Goal: Task Accomplishment & Management: Manage account settings

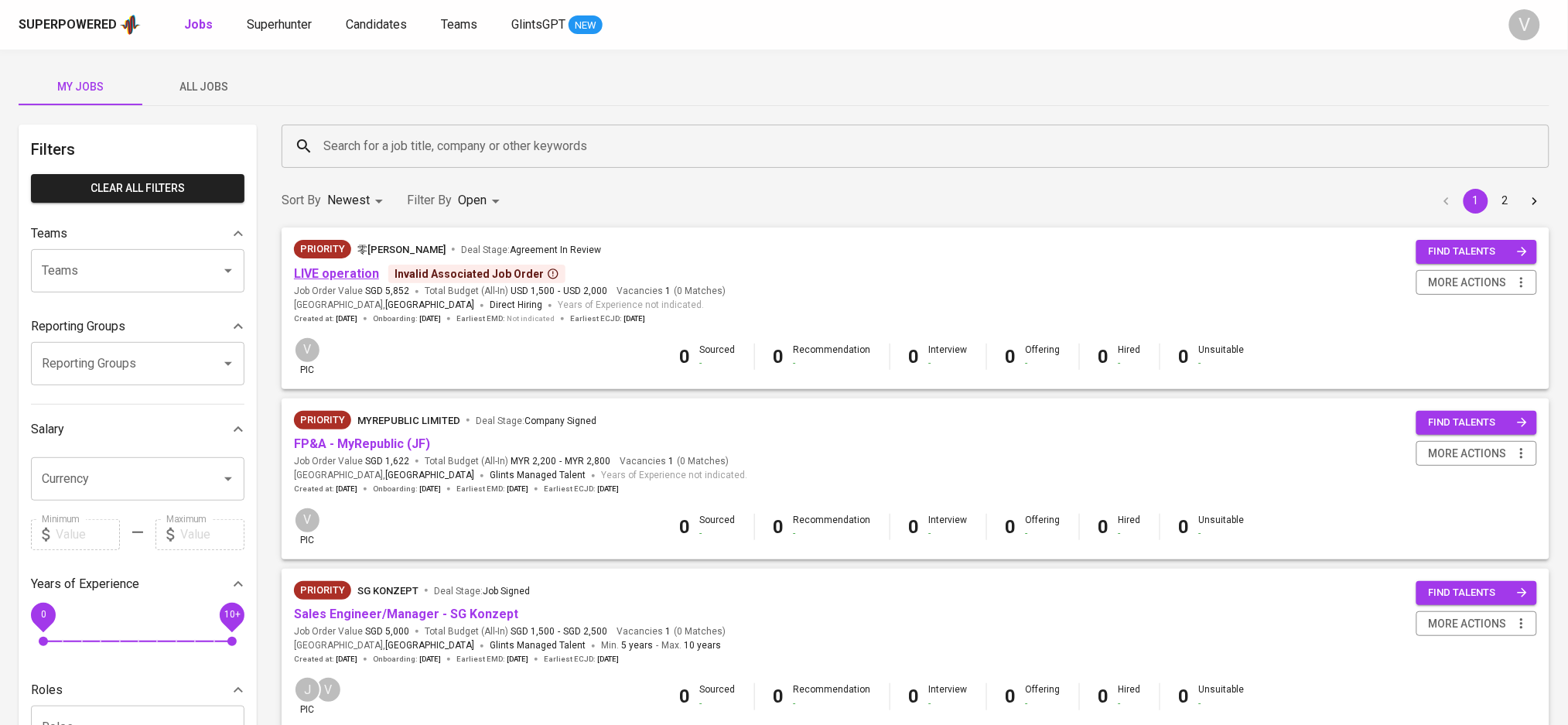
click at [360, 278] on link "LIVE operation" at bounding box center [337, 274] width 85 height 15
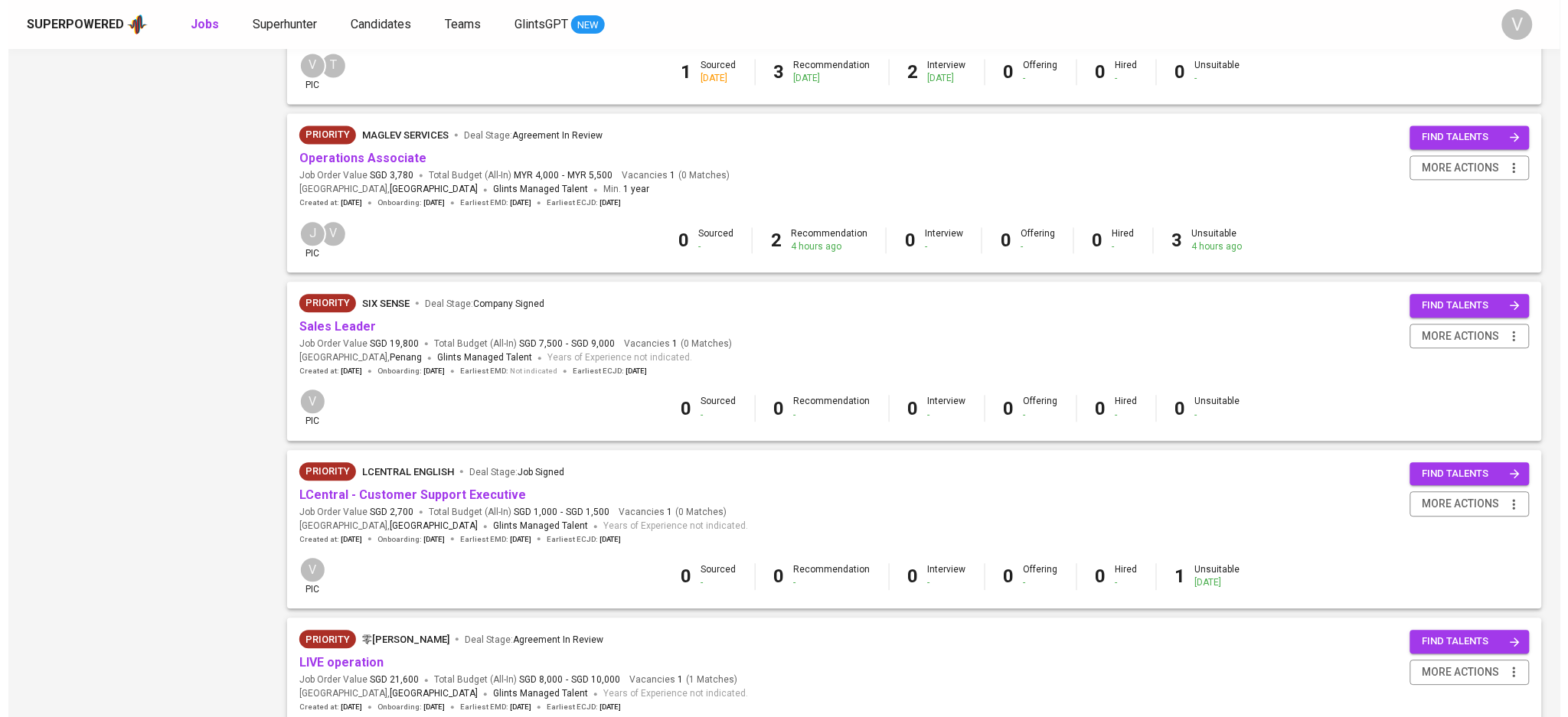
scroll to position [1295, 0]
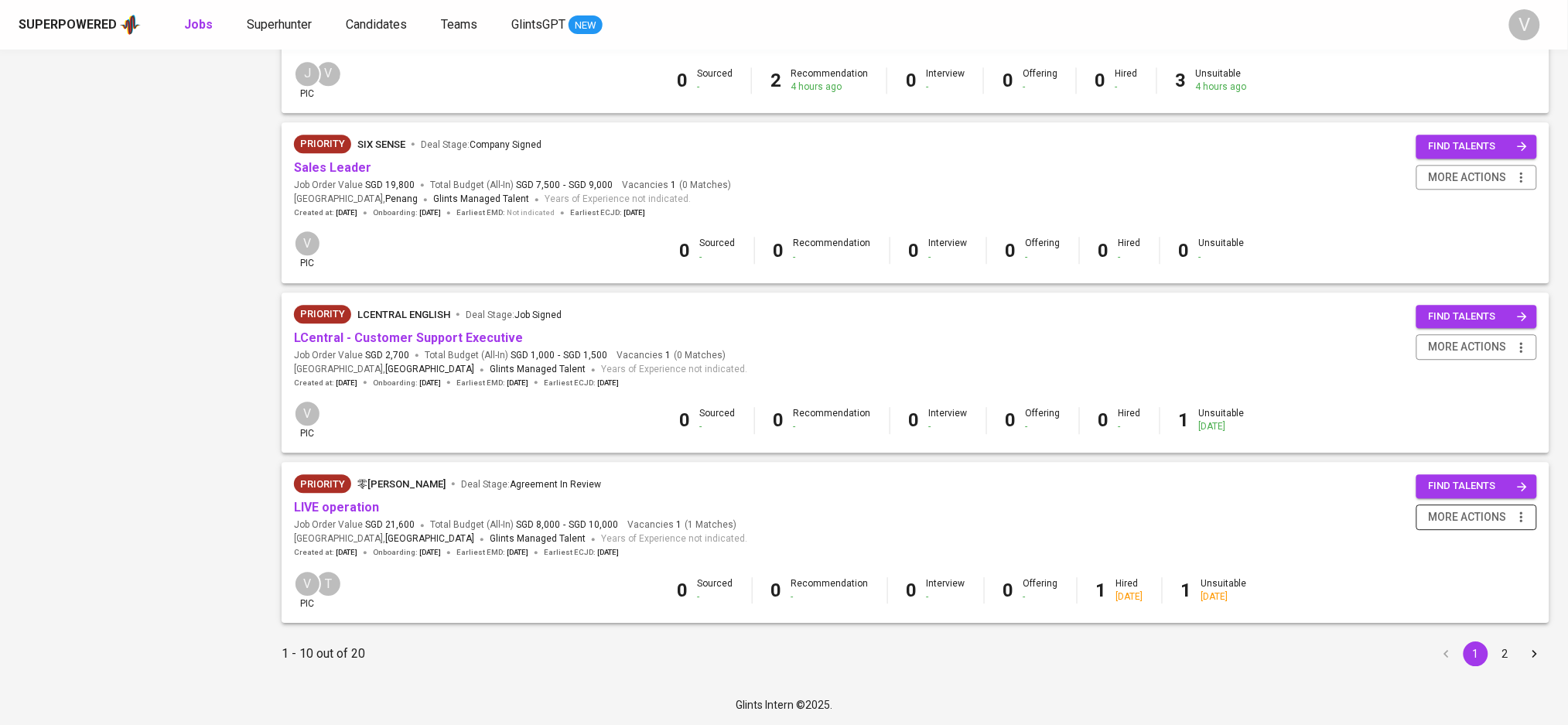
click at [1476, 513] on span "more actions" at bounding box center [1468, 517] width 78 height 19
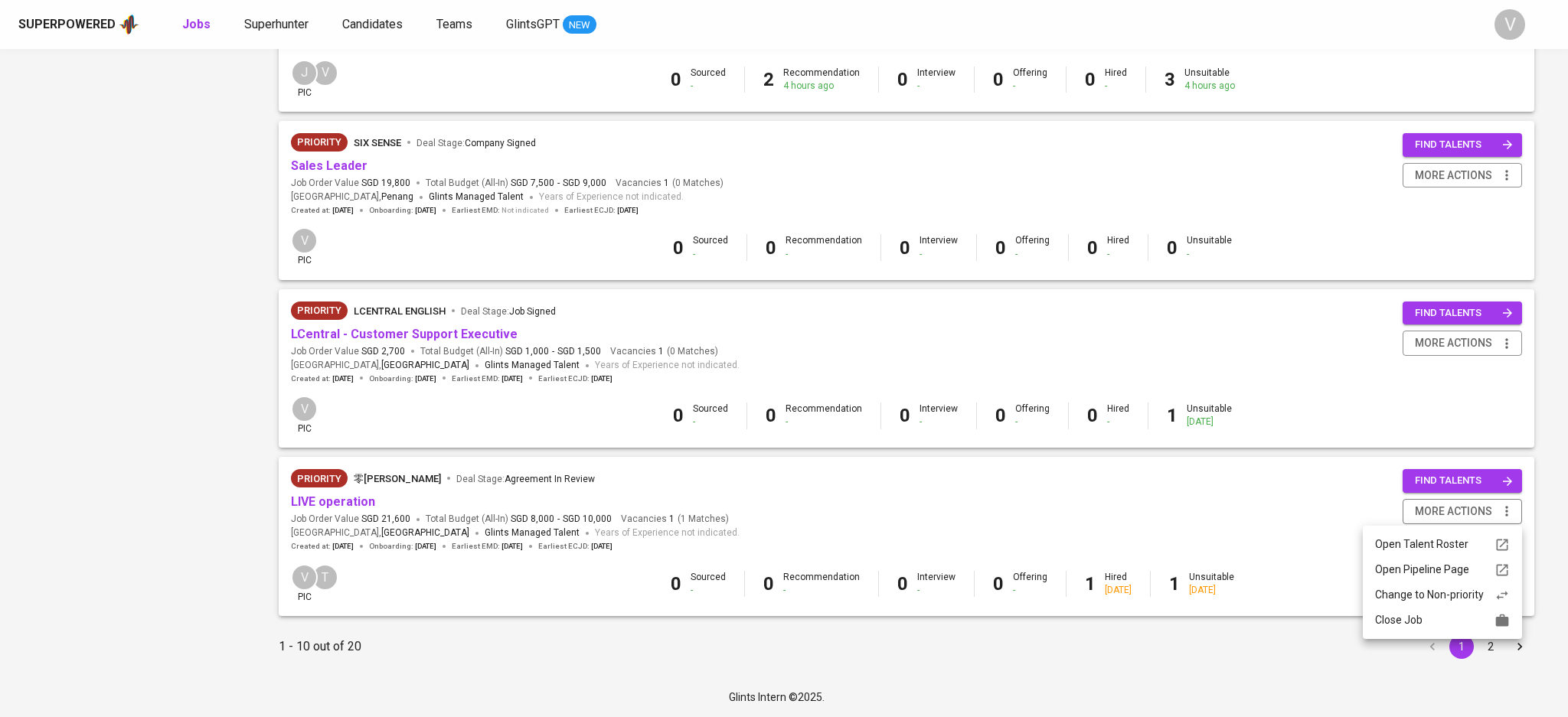
click at [1403, 616] on div "Close Job" at bounding box center [1442, 621] width 135 height 17
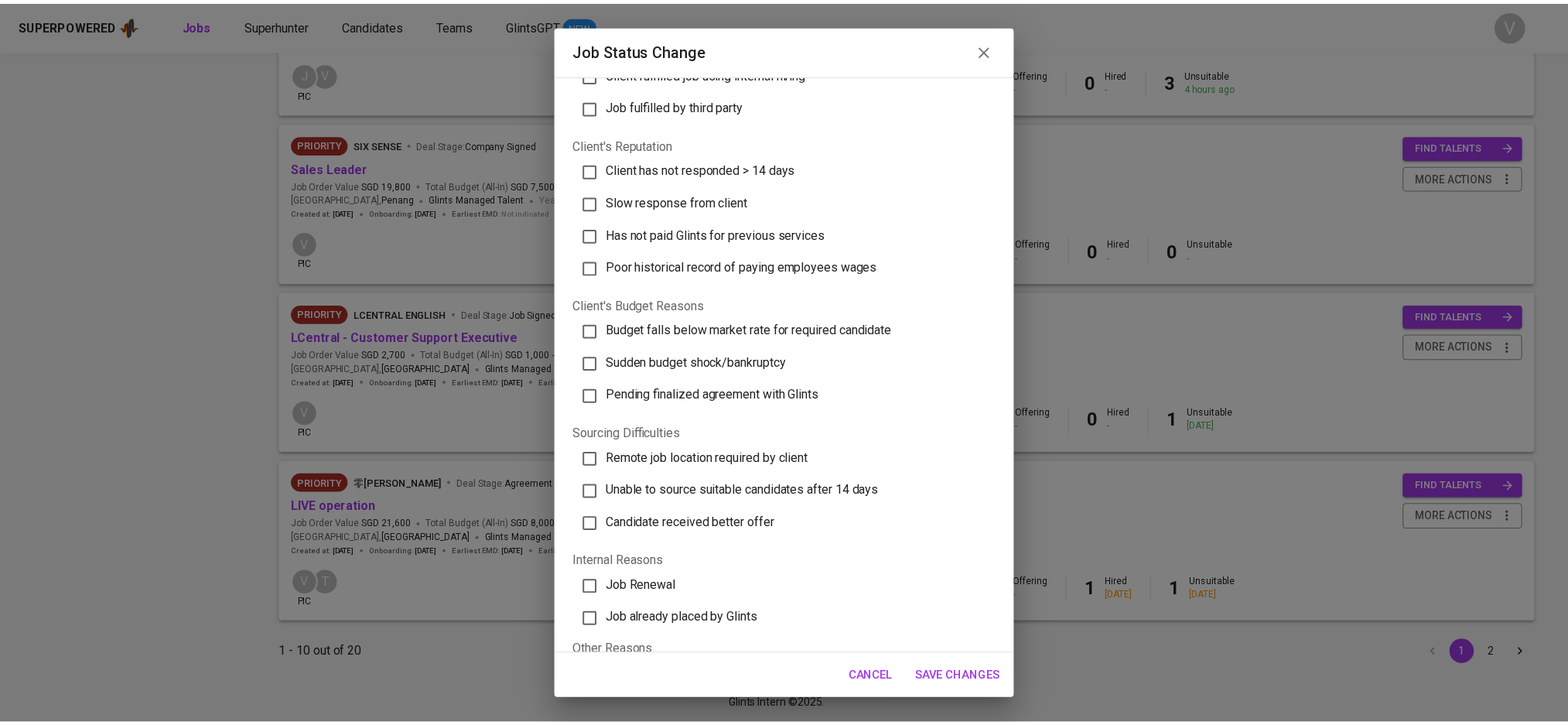
scroll to position [301, 0]
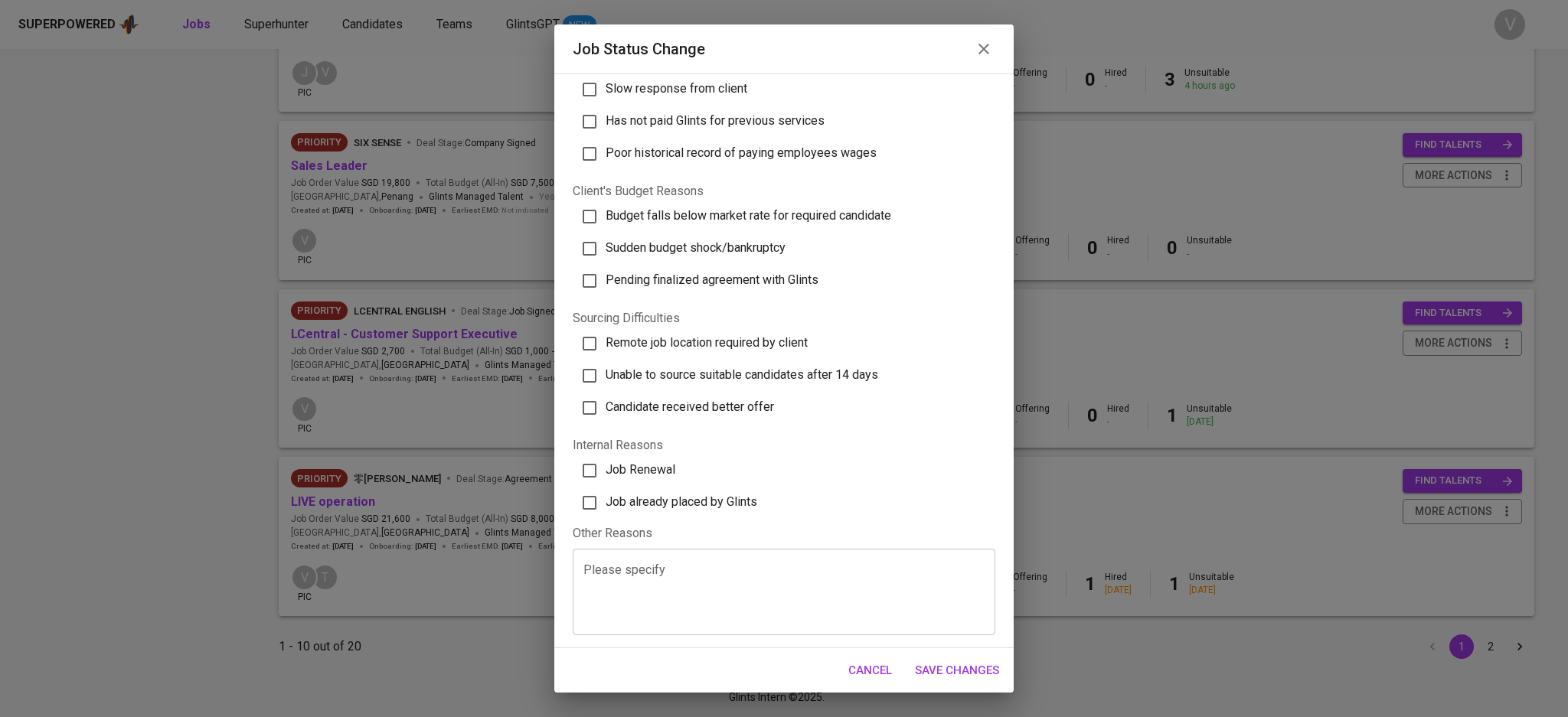
click at [596, 508] on input "Job already placed by Glints" at bounding box center [589, 502] width 32 height 32
checkbox input "true"
click at [974, 672] on span "Save Changes" at bounding box center [957, 670] width 85 height 20
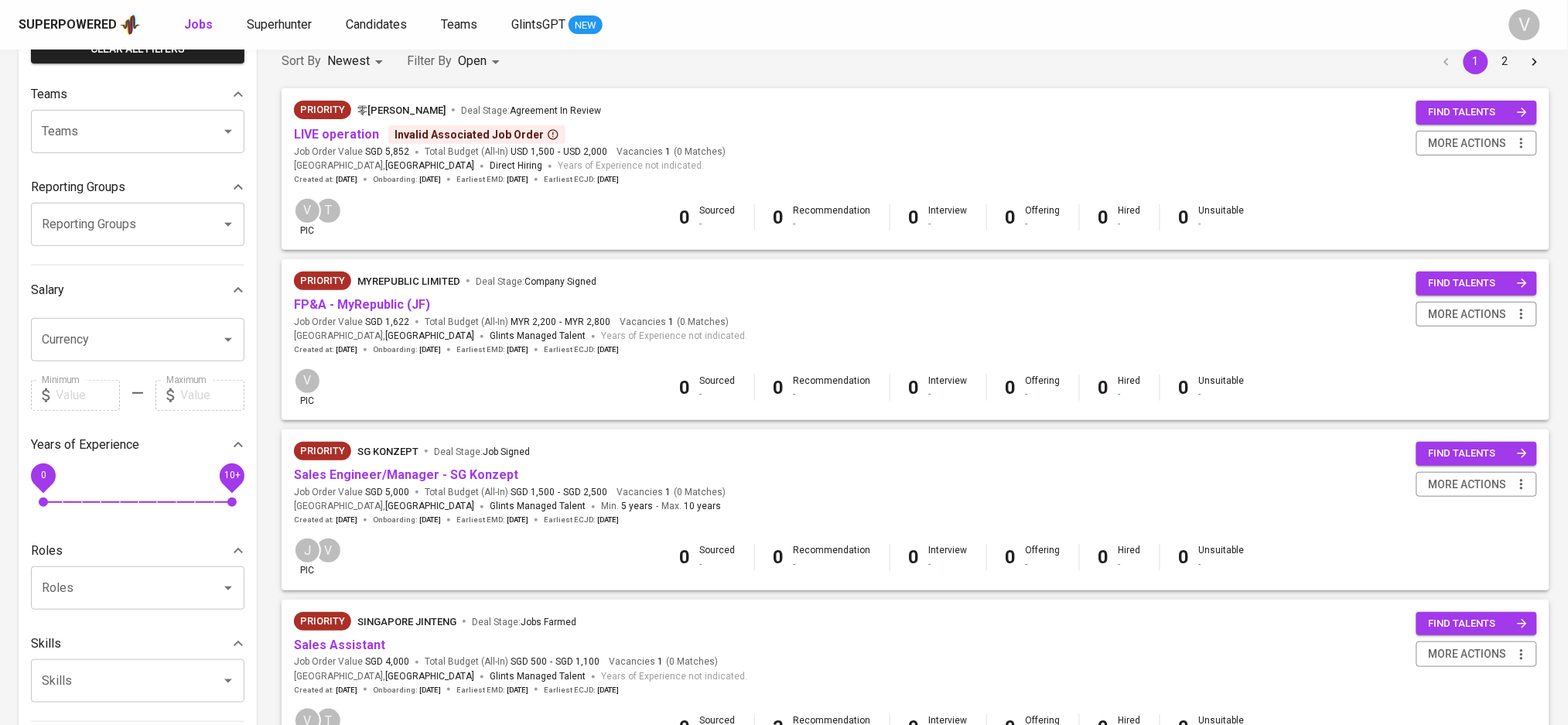
scroll to position [0, 0]
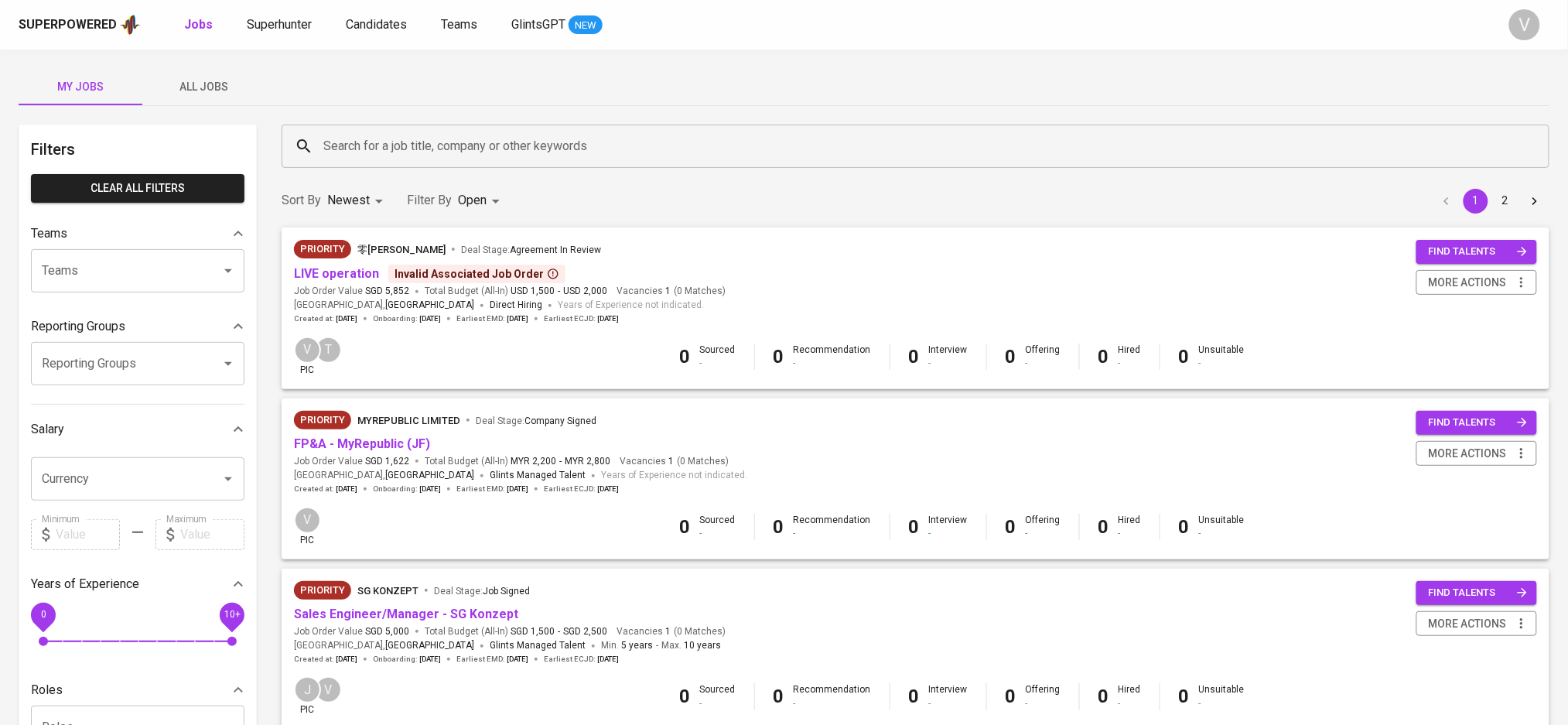
click at [360, 259] on div "Priority 零矩智能 Ling Ju Deal Stage : Agreement In Review" at bounding box center [510, 252] width 432 height 25
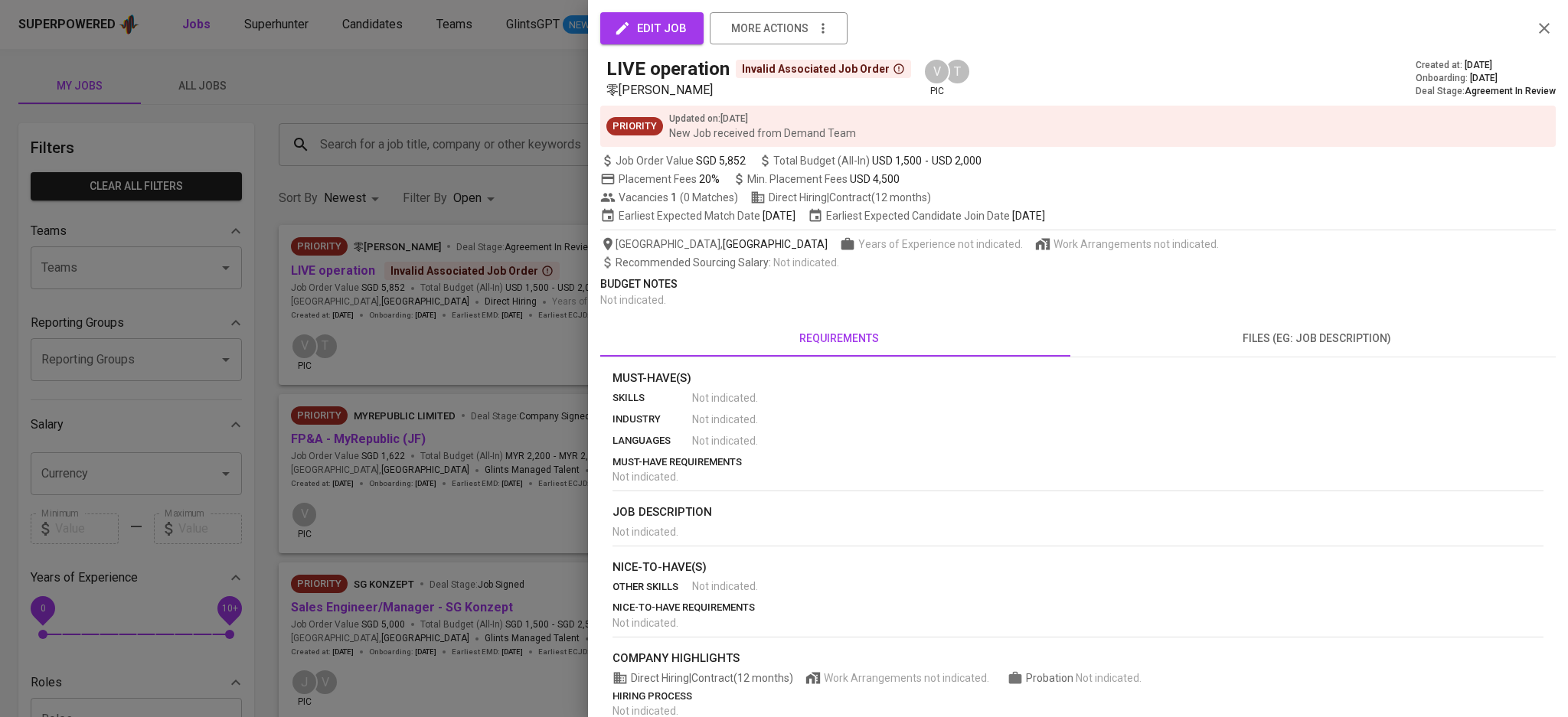
click at [667, 32] on span "edit job" at bounding box center [652, 28] width 70 height 20
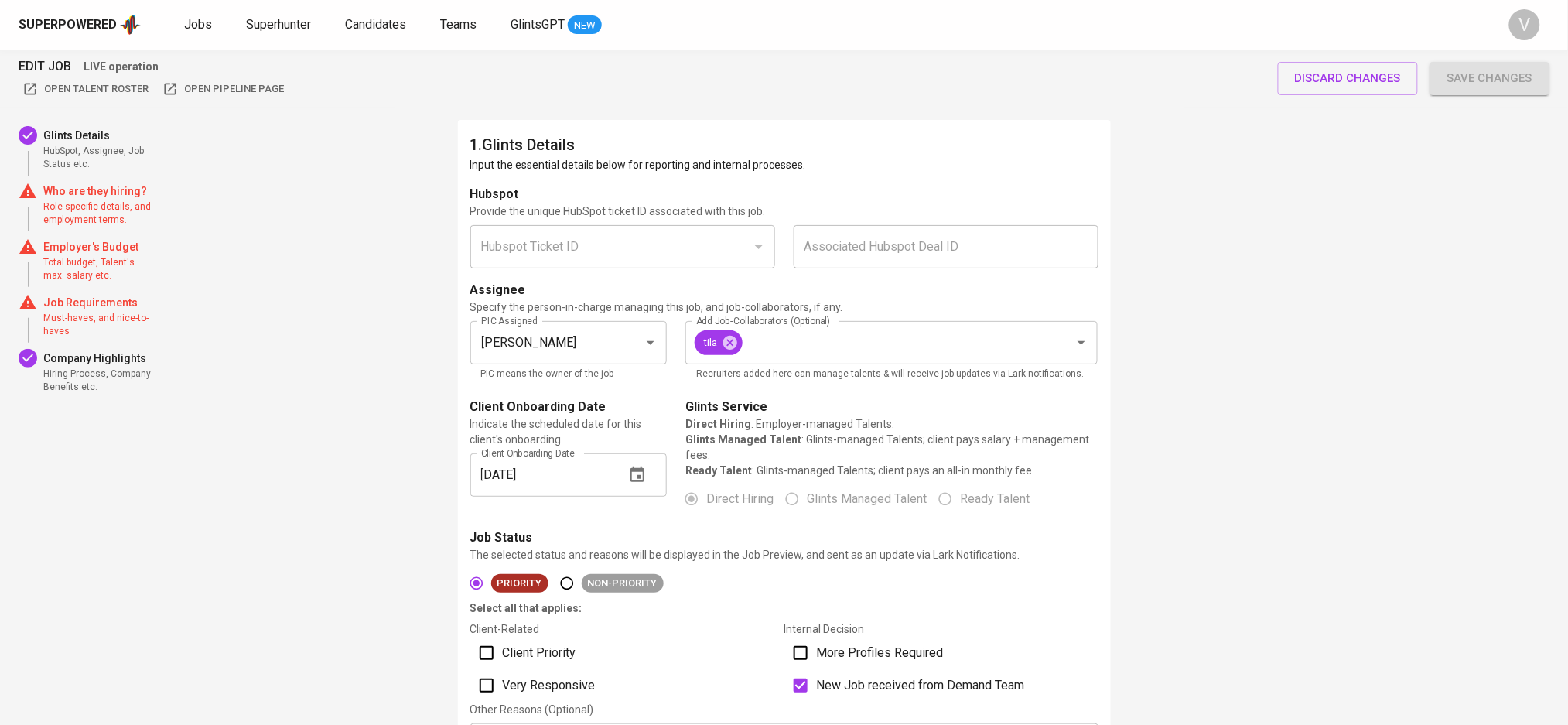
click at [473, 257] on div "Hubspot Ticket ID" at bounding box center [623, 247] width 305 height 44
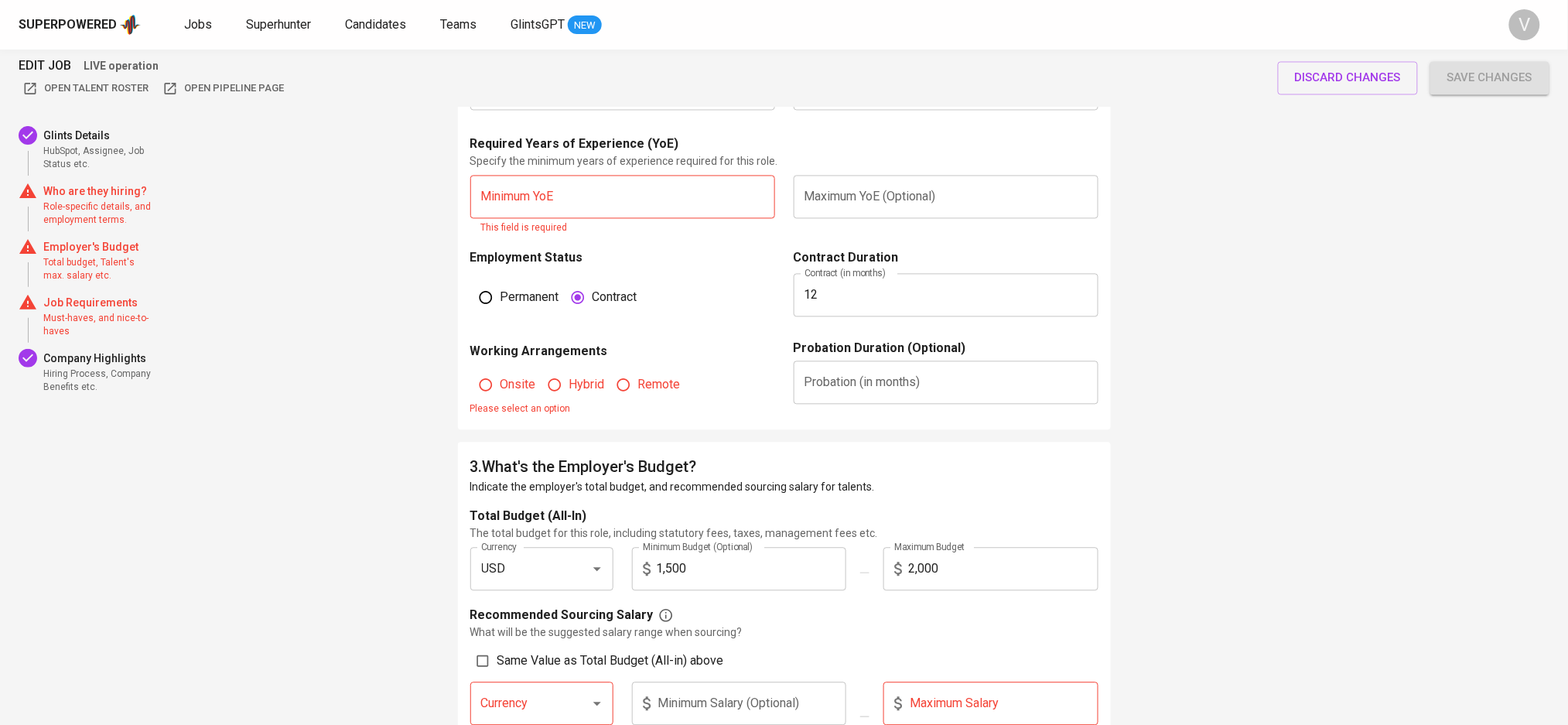
scroll to position [722, 0]
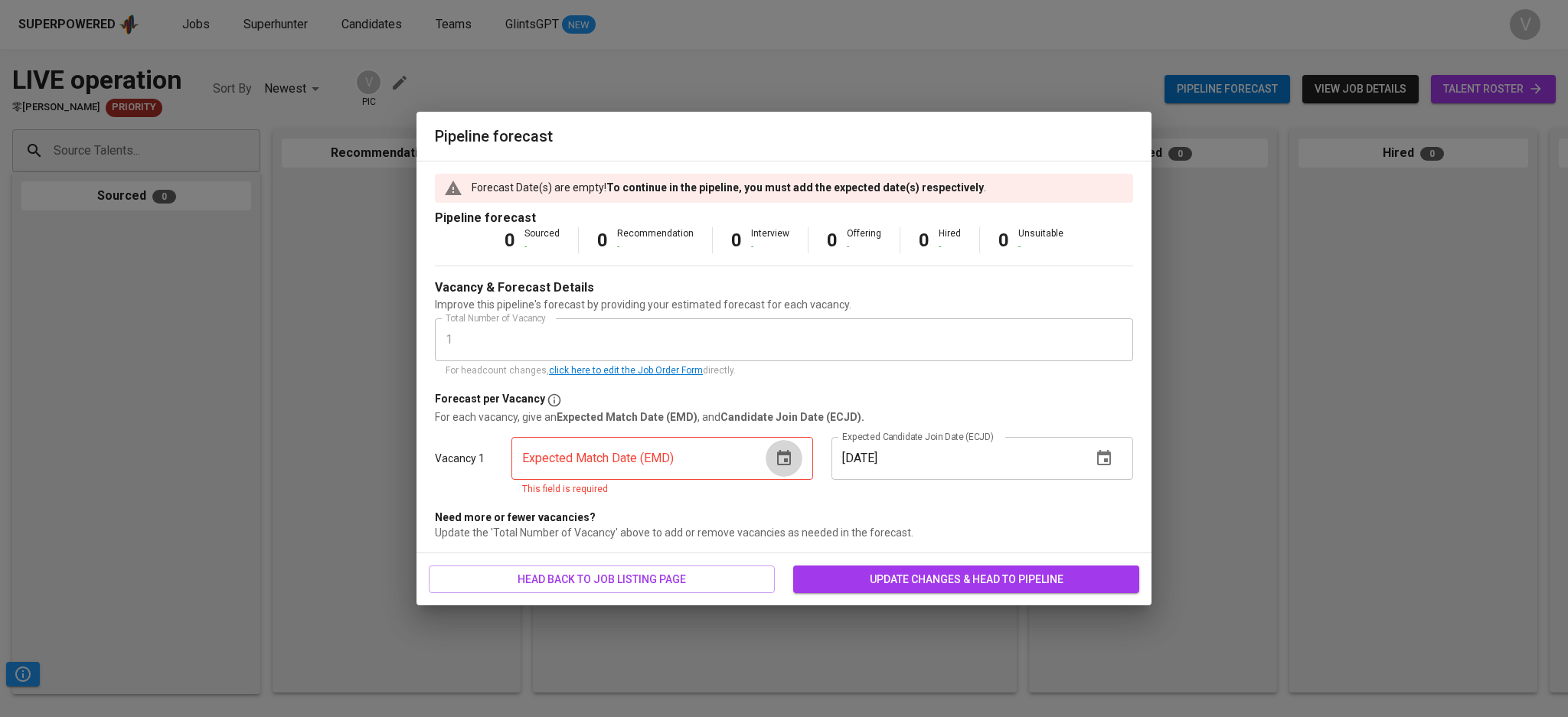
click at [791, 449] on icon "button" at bounding box center [784, 458] width 18 height 18
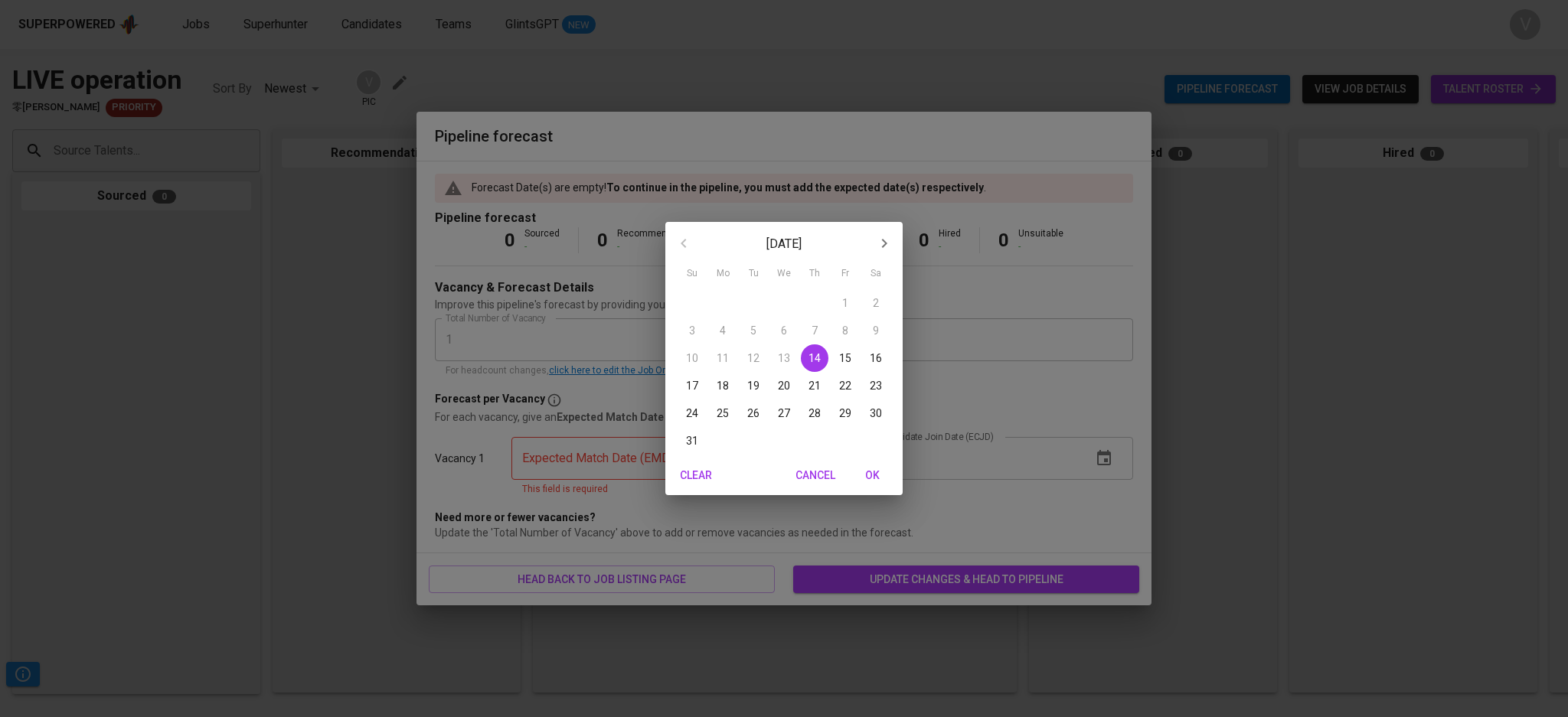
click at [880, 241] on icon "button" at bounding box center [885, 243] width 18 height 18
click at [757, 407] on span "30" at bounding box center [753, 413] width 28 height 16
type input "09/30/2025"
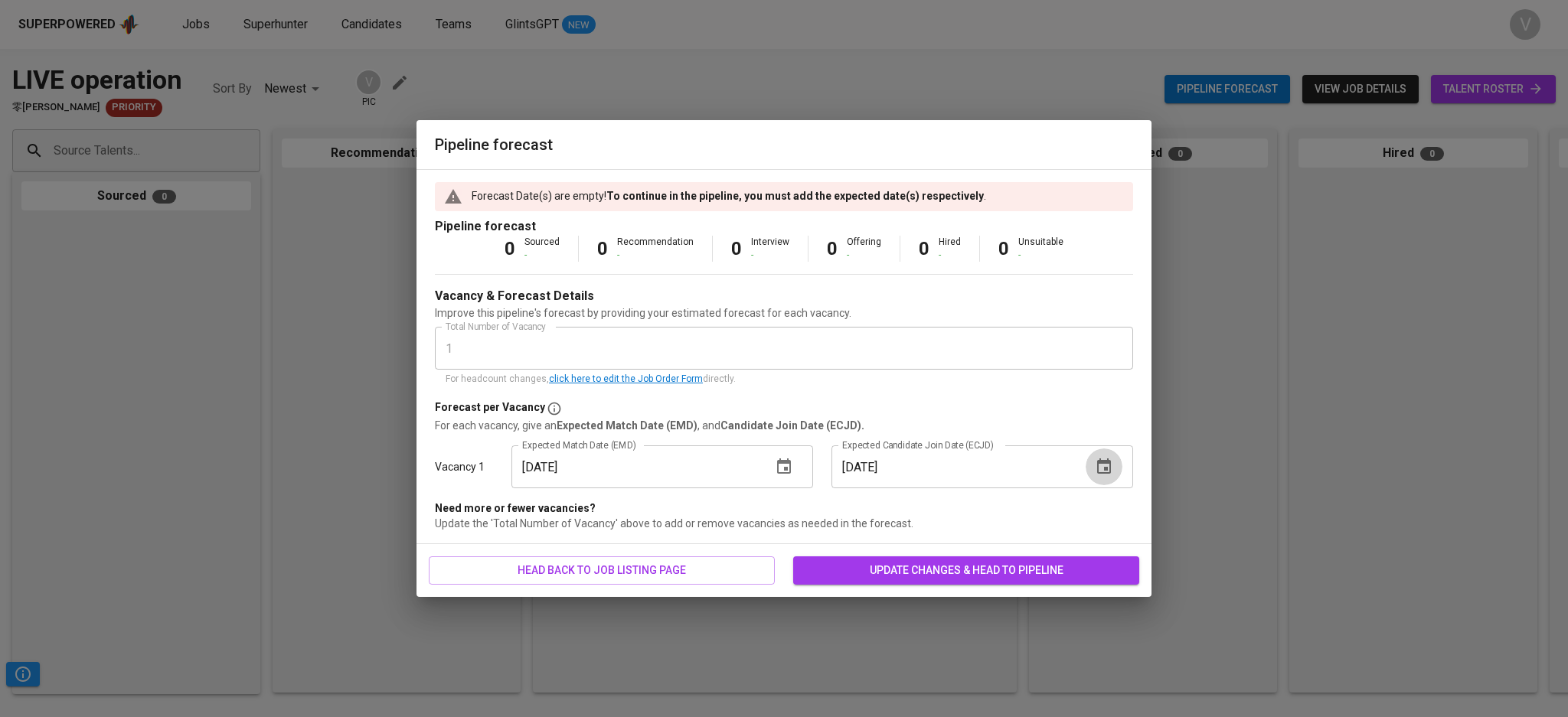
click at [1098, 470] on icon "button" at bounding box center [1103, 465] width 14 height 16
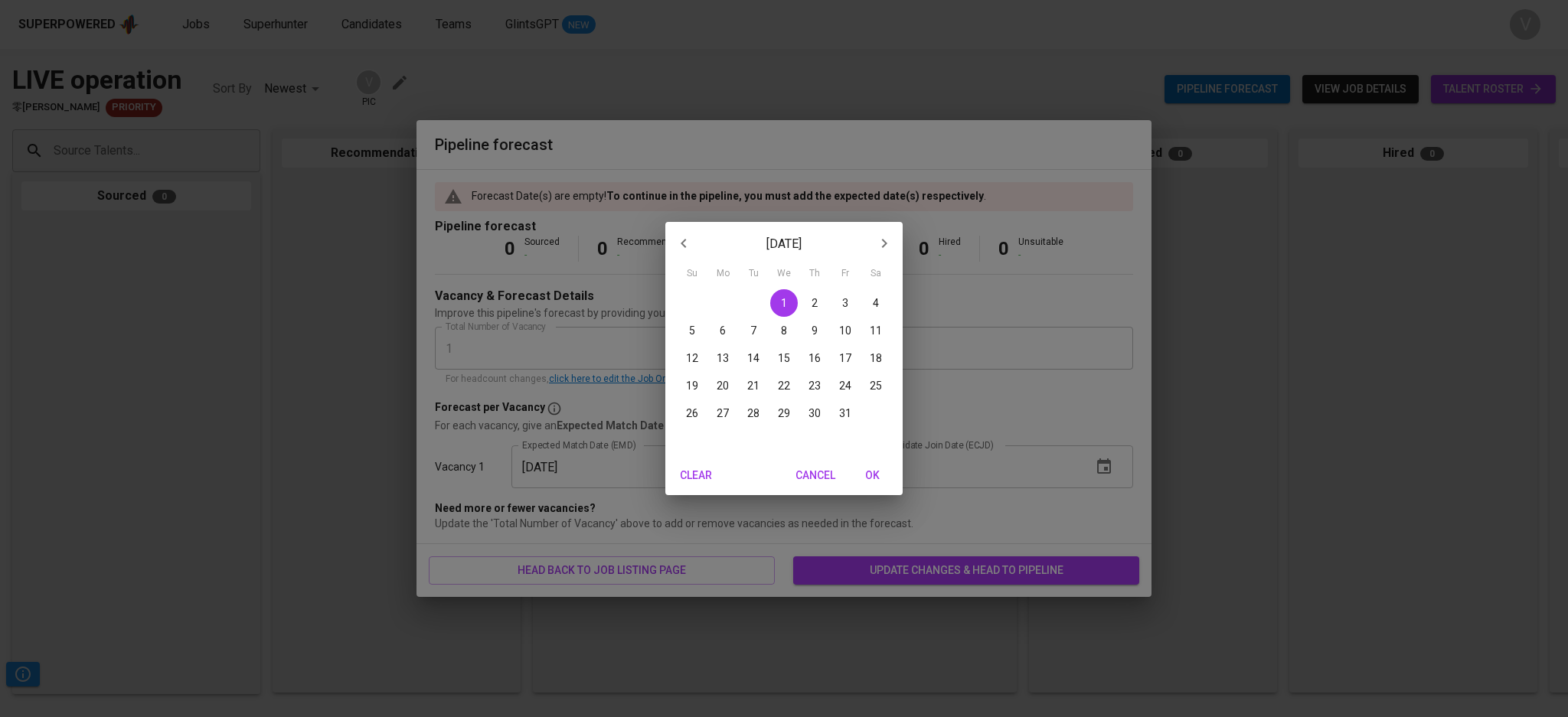
click at [839, 414] on p "31" at bounding box center [844, 413] width 12 height 16
type input "10/31/2025"
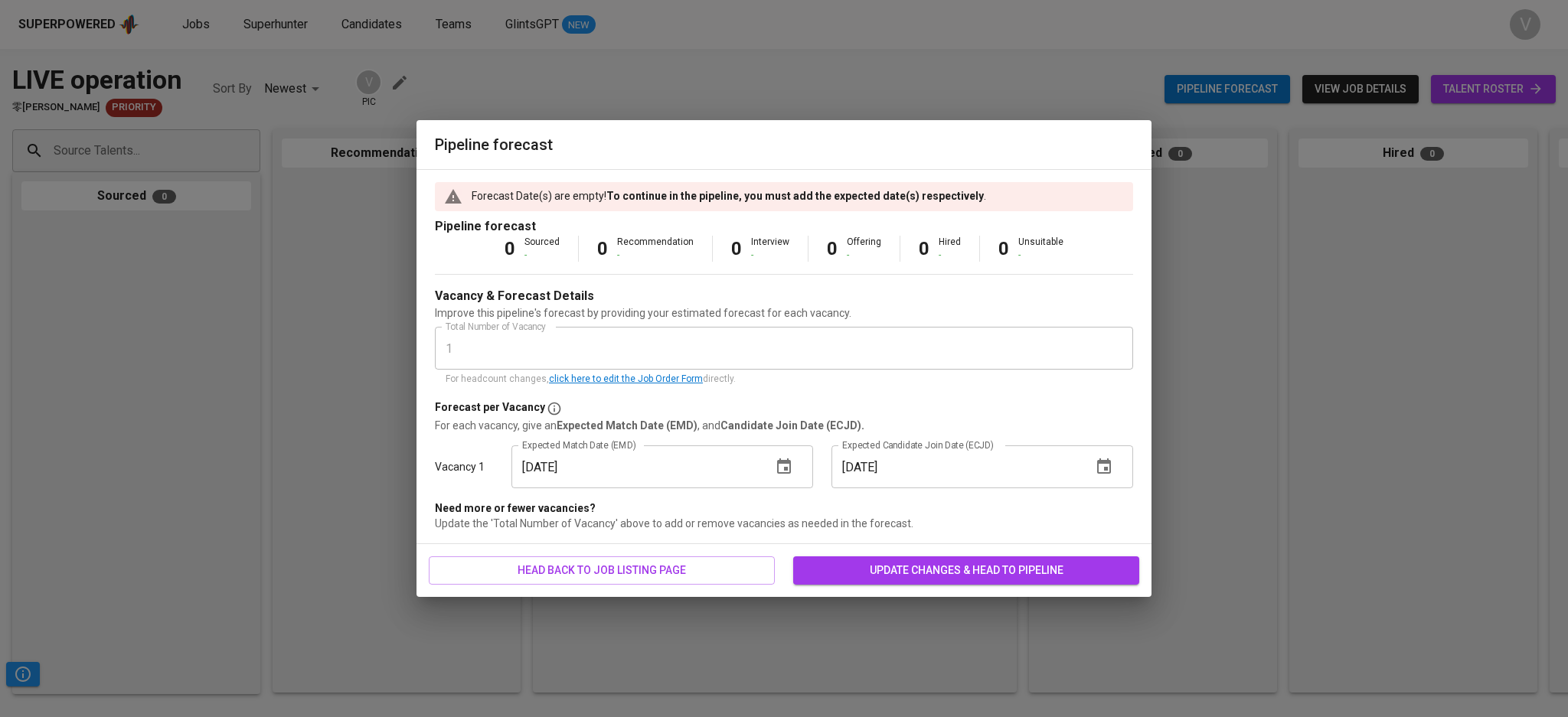
click at [890, 571] on span "update changes & head to pipeline" at bounding box center [966, 570] width 321 height 19
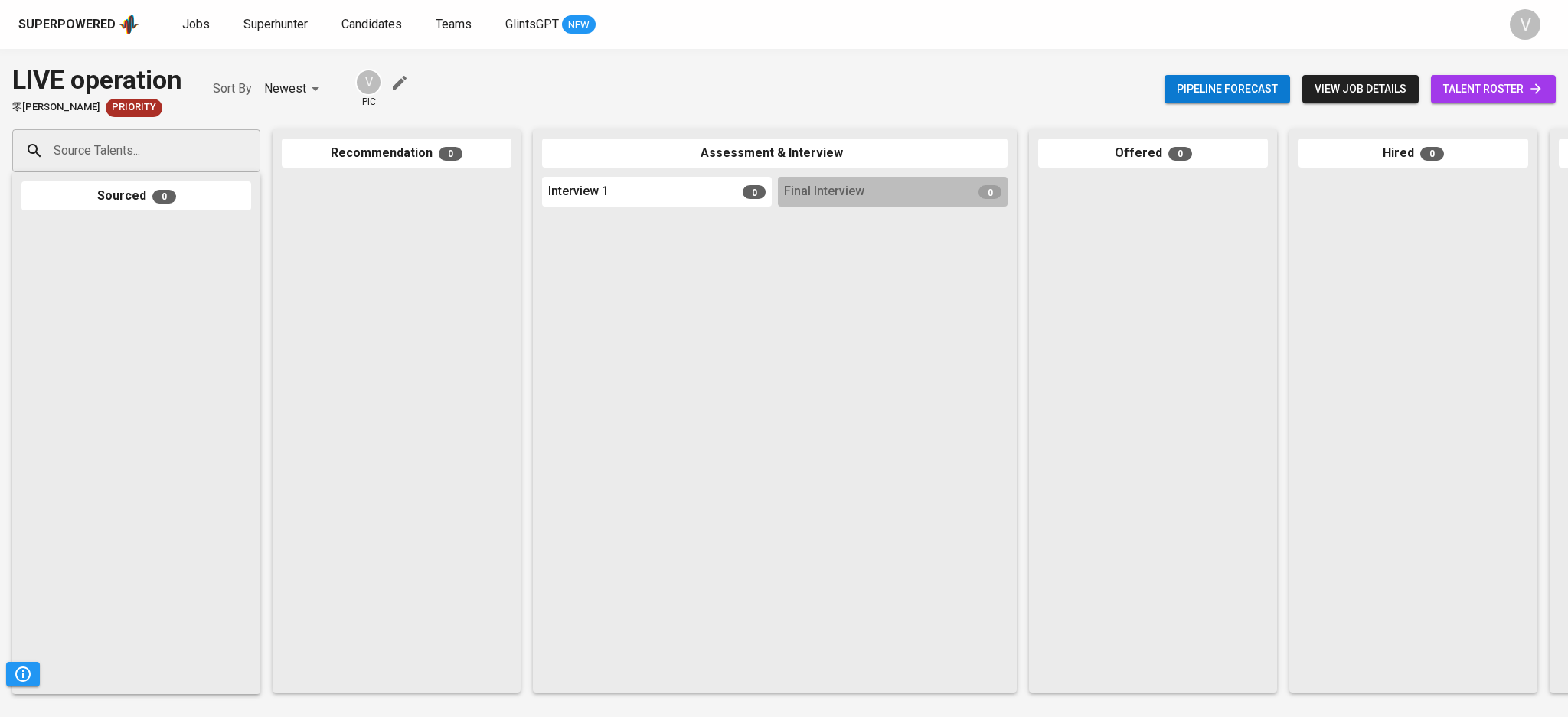
click at [393, 78] on icon "button" at bounding box center [400, 83] width 18 height 18
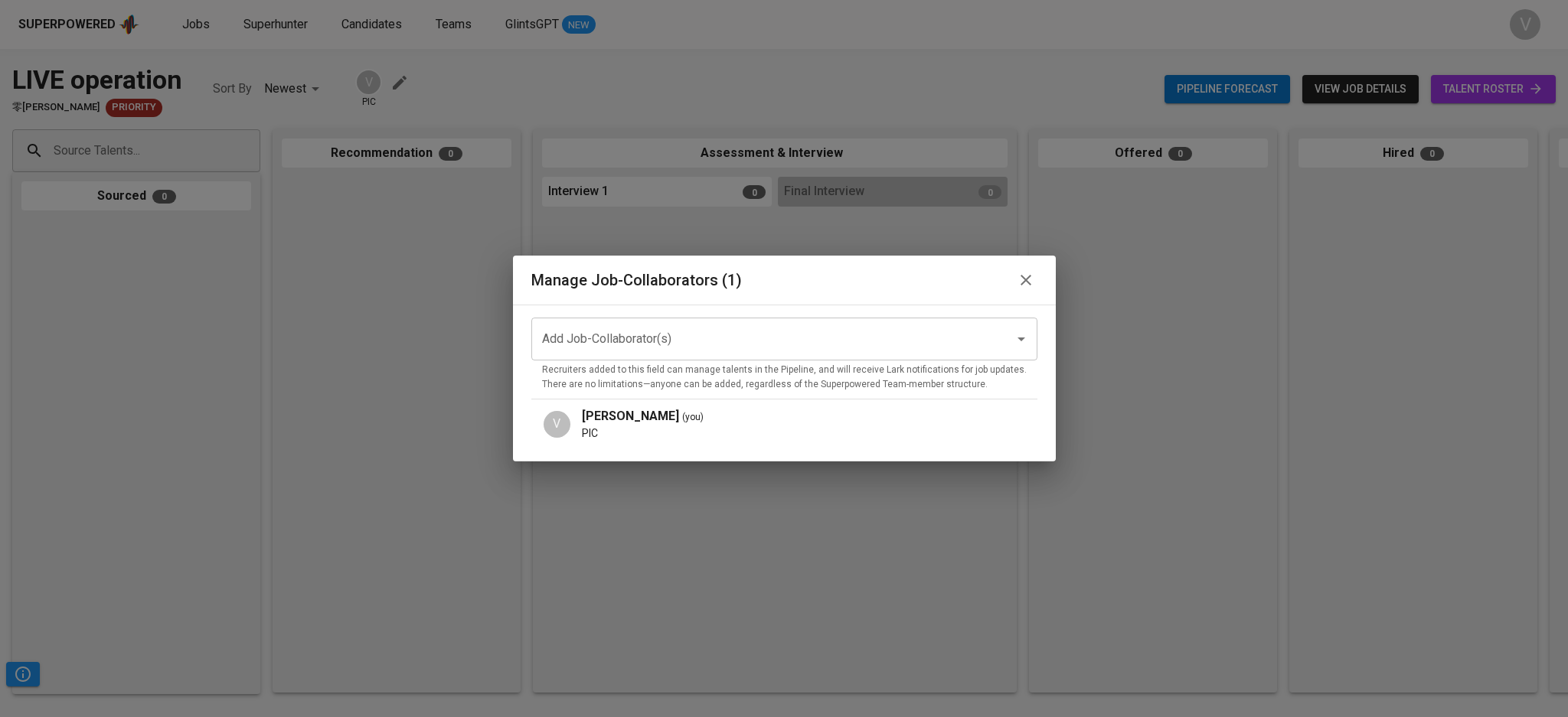
click at [604, 321] on div "Add Job-Collaborator(s)" at bounding box center [784, 339] width 506 height 43
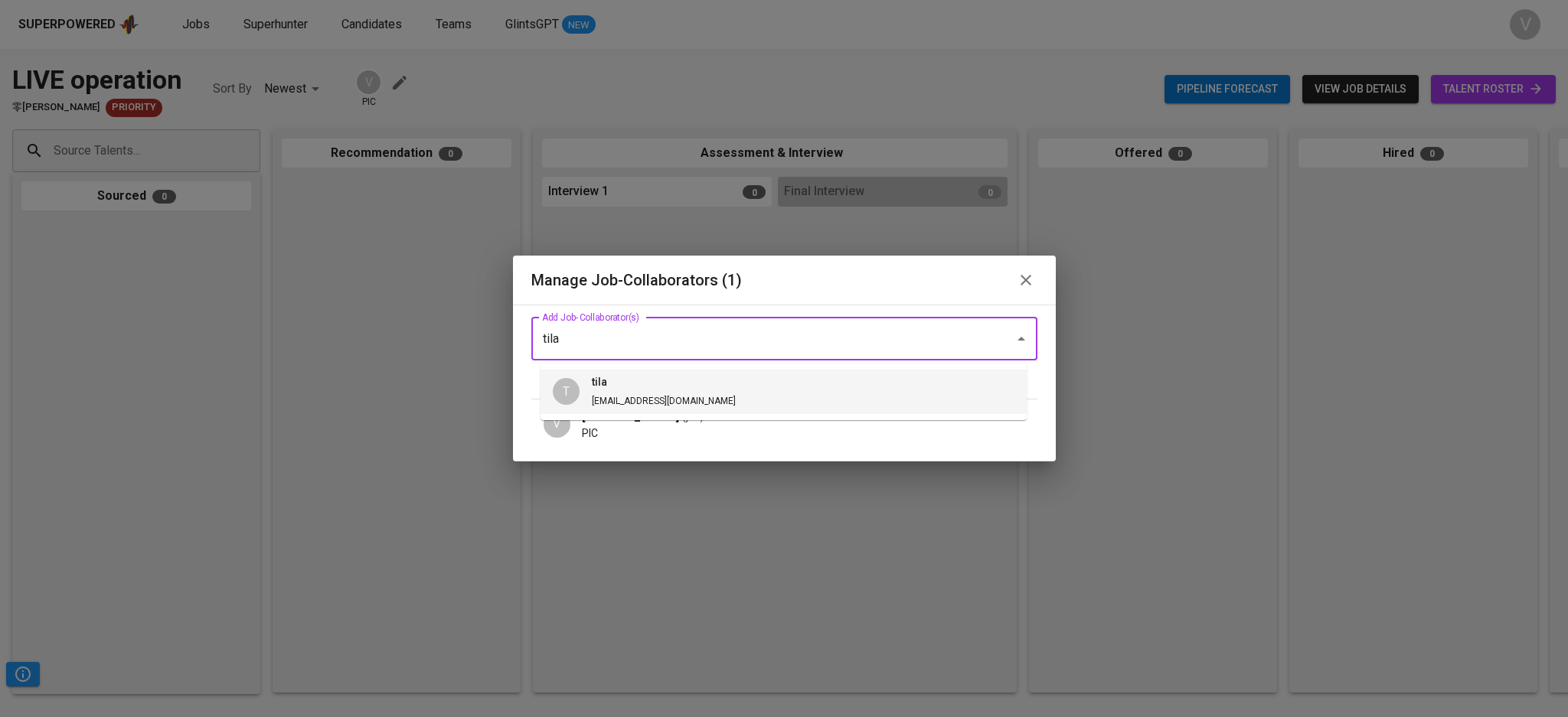
click at [618, 396] on span "fatilah@glints.com" at bounding box center [663, 401] width 144 height 11
type input "tila"
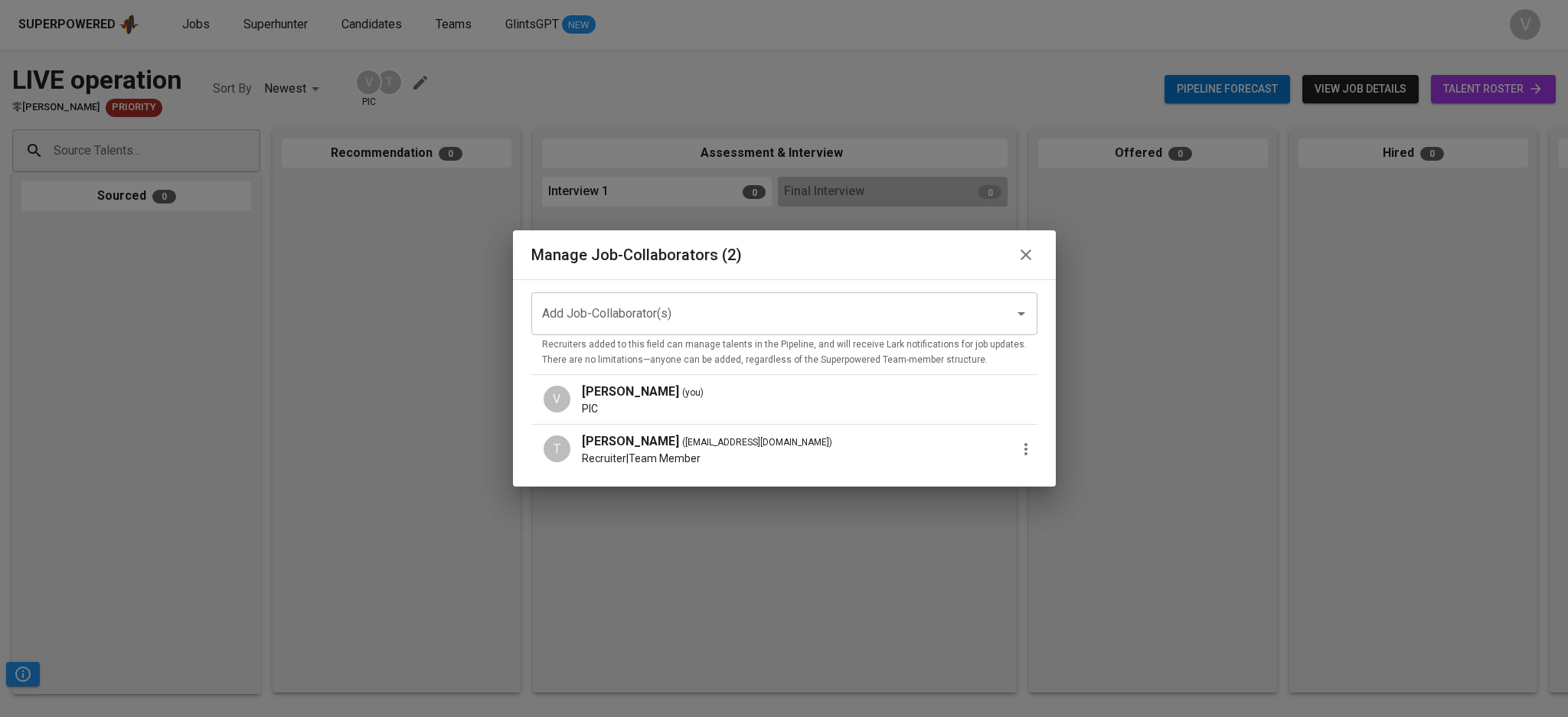
drag, startPoint x: 1013, startPoint y: 252, endPoint x: 987, endPoint y: 259, distance: 26.9
click at [1021, 251] on icon "button" at bounding box center [1026, 255] width 11 height 11
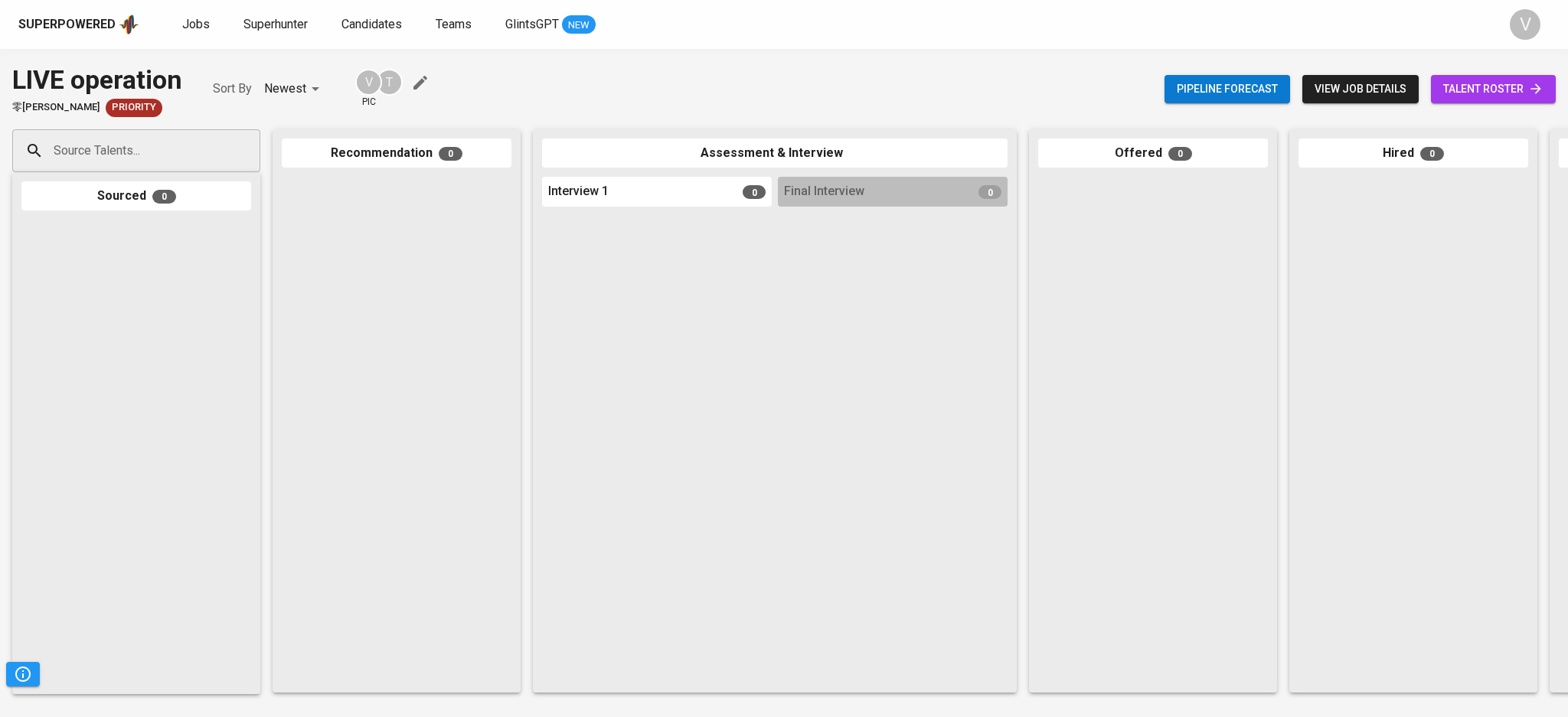
drag, startPoint x: 604, startPoint y: 330, endPoint x: 59, endPoint y: 85, distance: 597.5
click at [604, 329] on div at bounding box center [657, 448] width 230 height 471
click at [192, 17] on span "Jobs" at bounding box center [196, 24] width 28 height 15
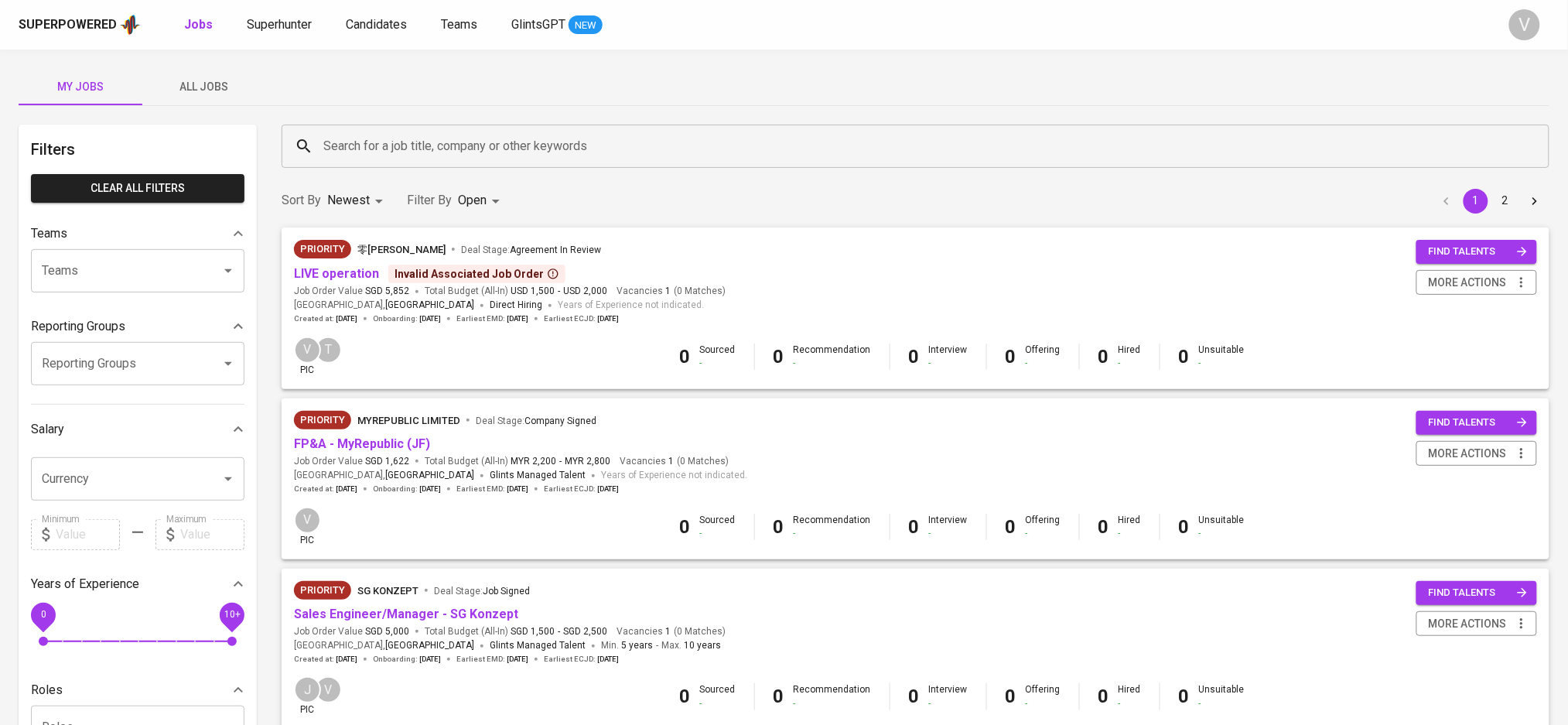
click at [547, 272] on icon at bounding box center [552, 273] width 12 height 12
click at [547, 268] on icon at bounding box center [552, 273] width 12 height 12
click at [677, 185] on div "Sort By Newest NEWEST Filter By Open OPEN 1 2" at bounding box center [915, 201] width 1287 height 47
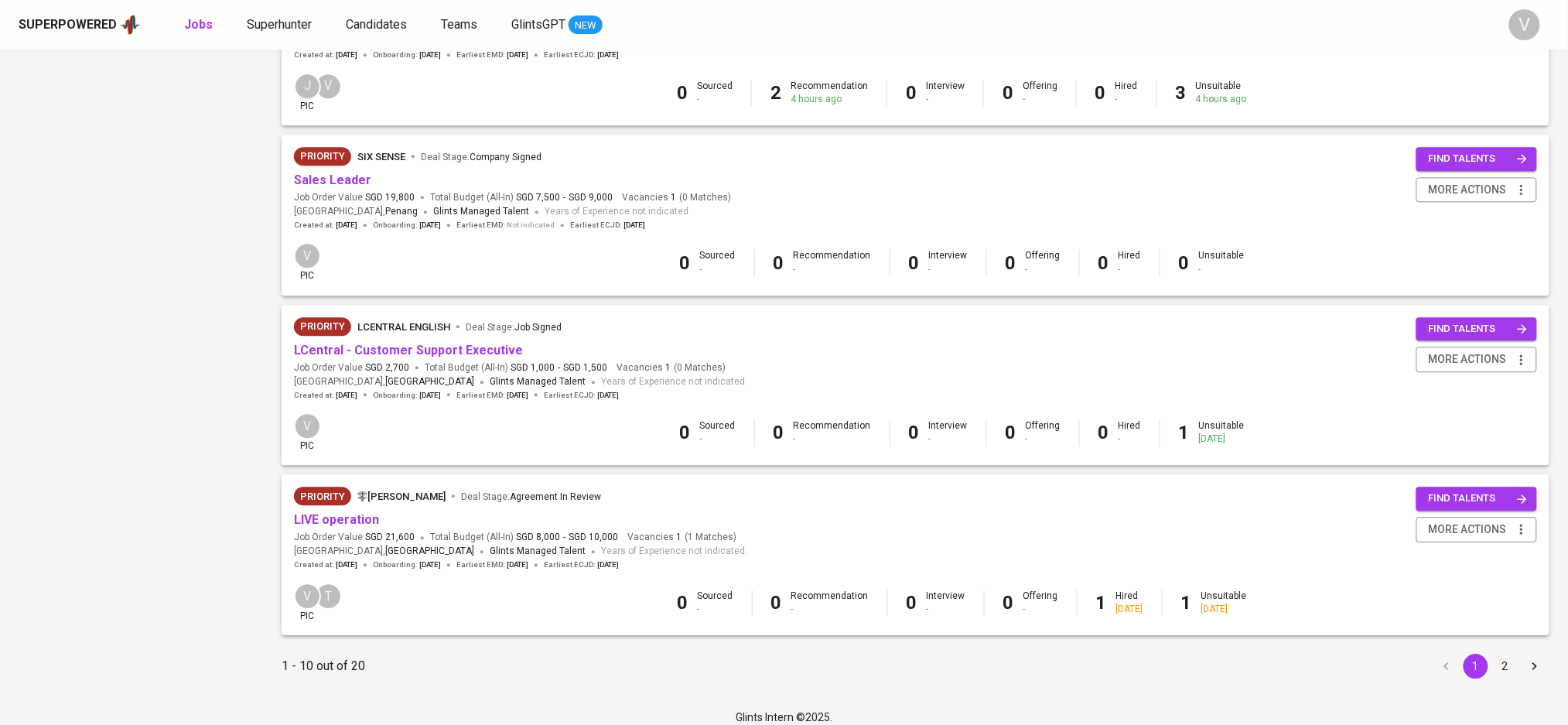
scroll to position [1310, 0]
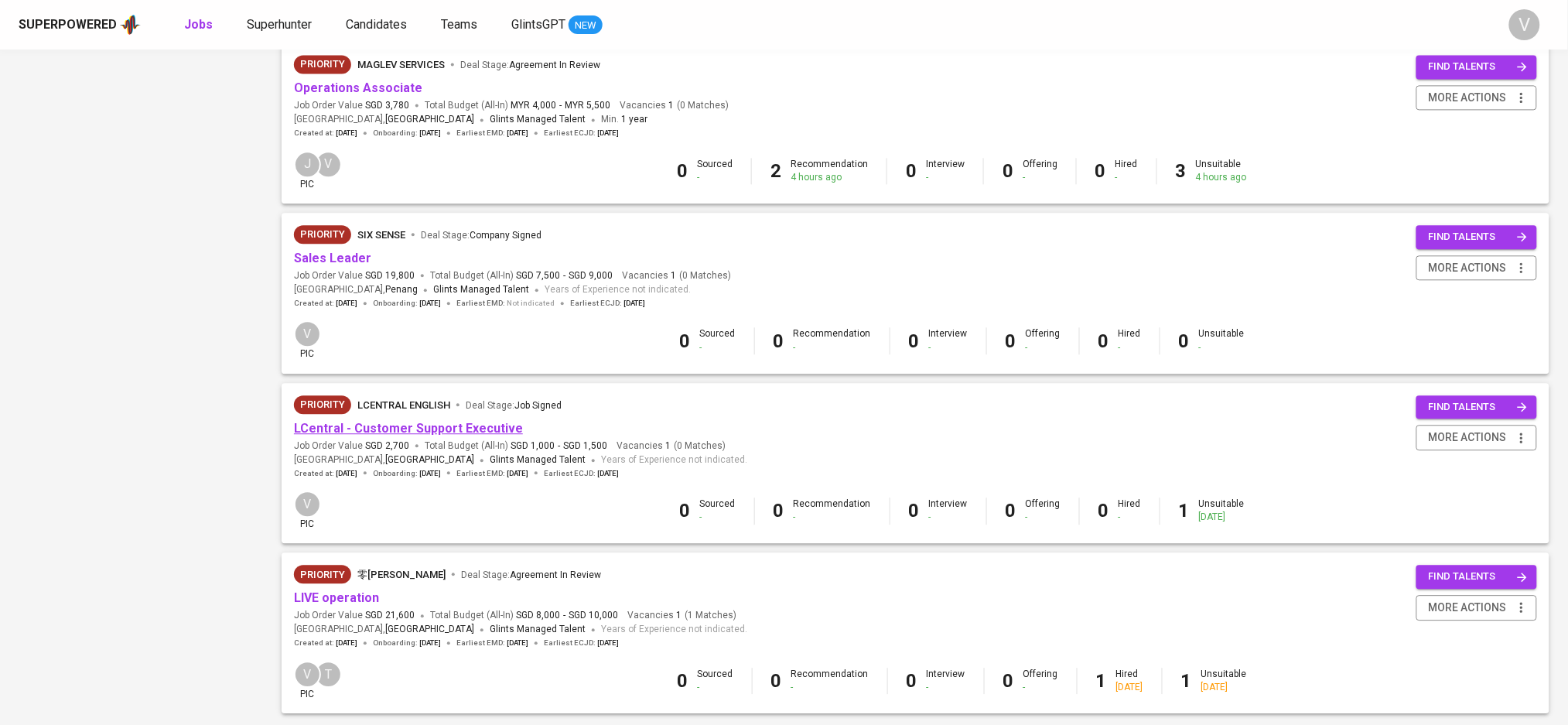
scroll to position [1310, 0]
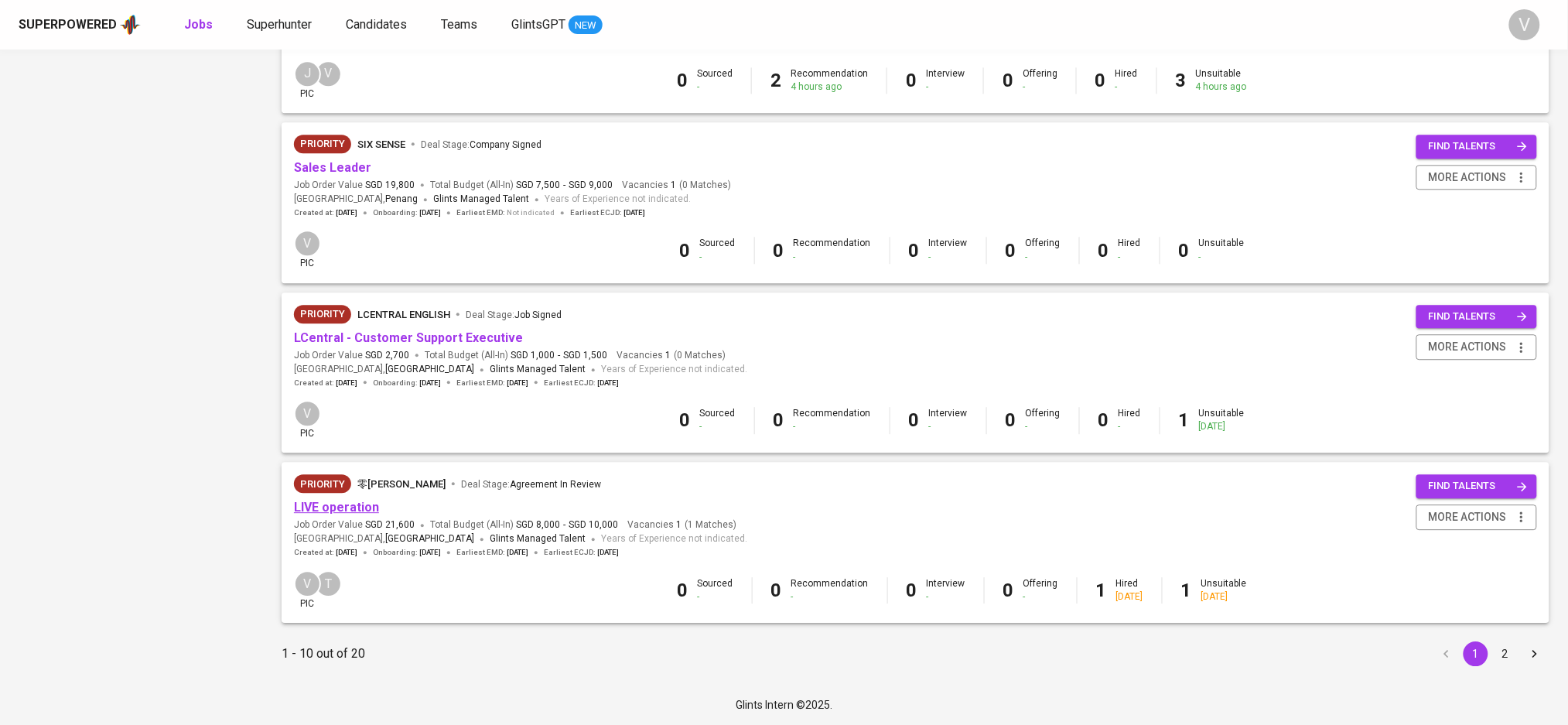
click at [369, 506] on link "LIVE operation" at bounding box center [337, 507] width 85 height 15
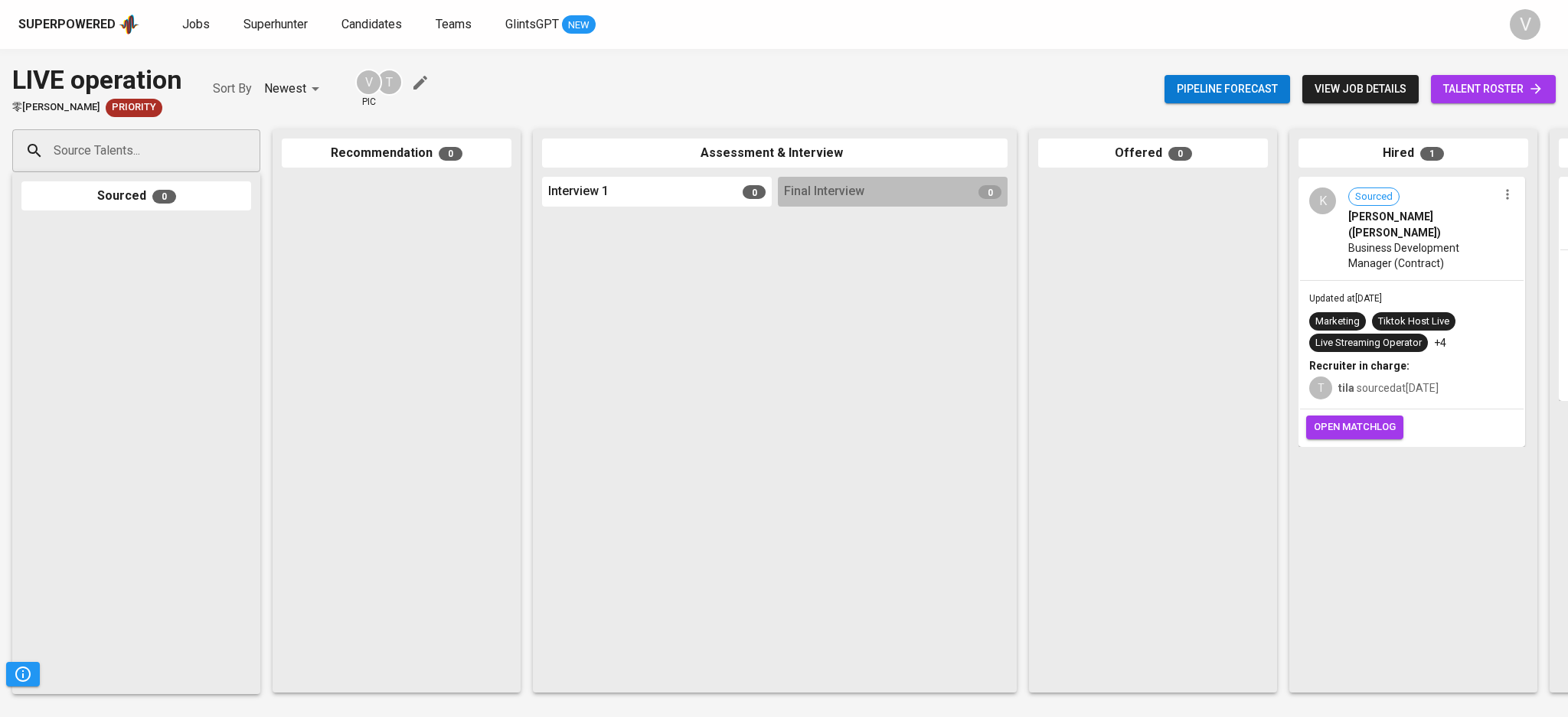
click at [1344, 81] on span "view job details" at bounding box center [1360, 89] width 92 height 19
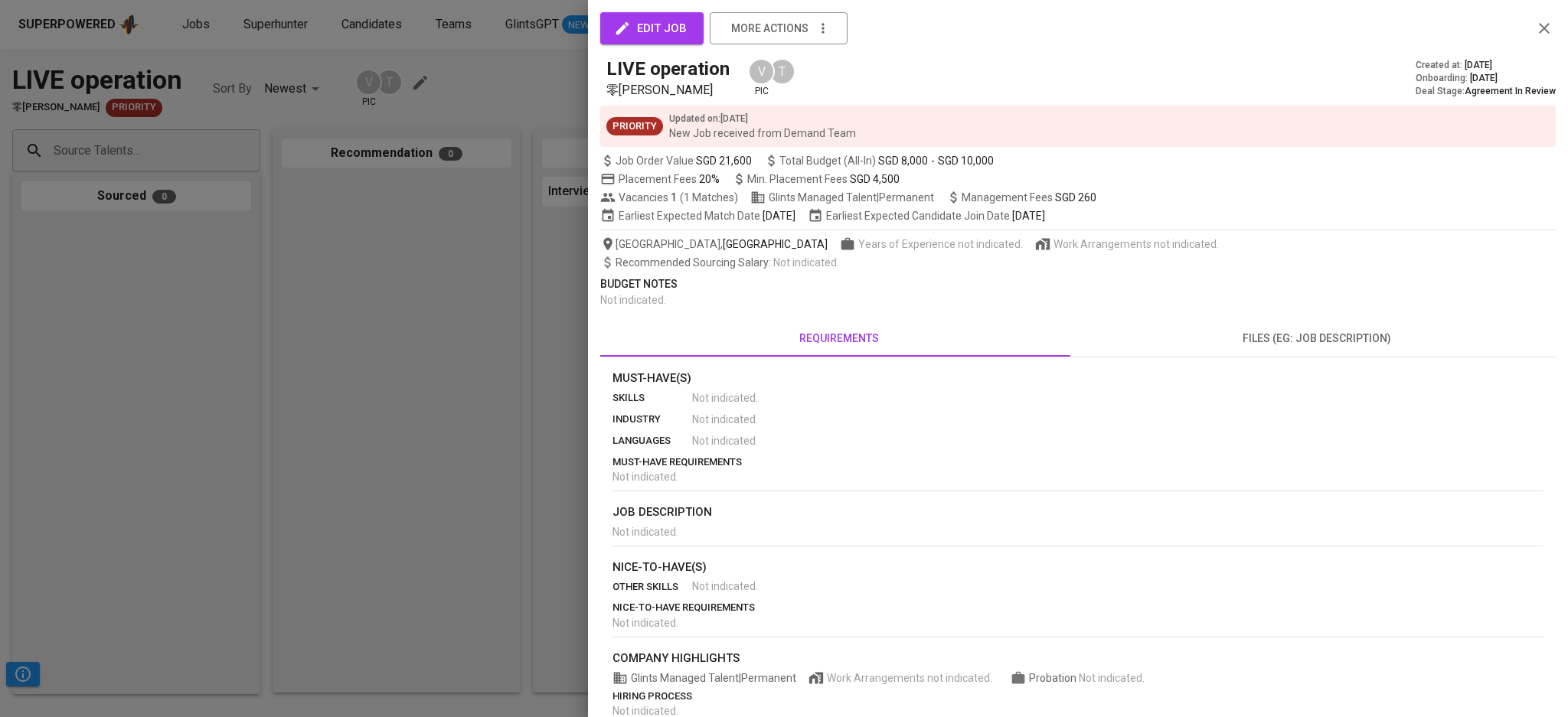
click at [635, 18] on span "edit job" at bounding box center [652, 28] width 70 height 20
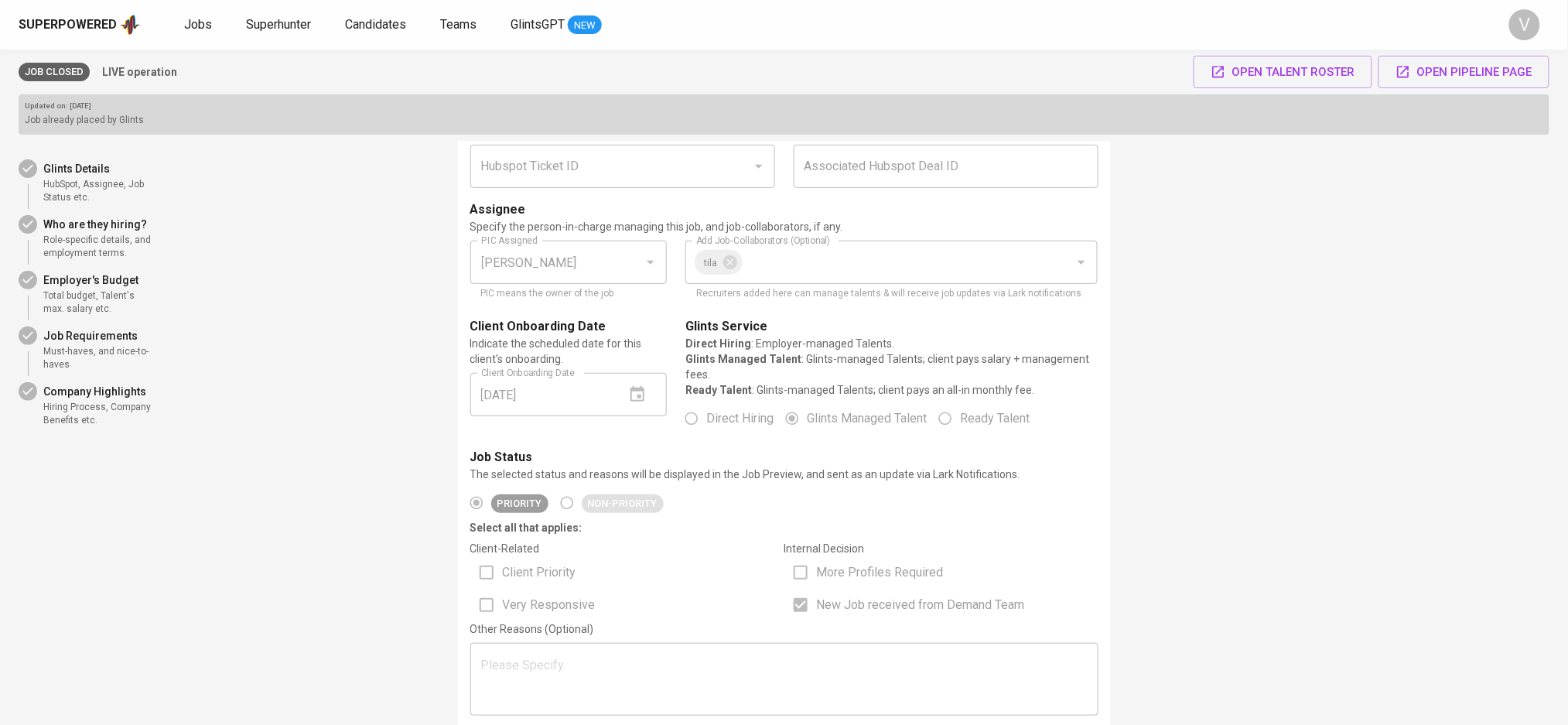
scroll to position [103, 0]
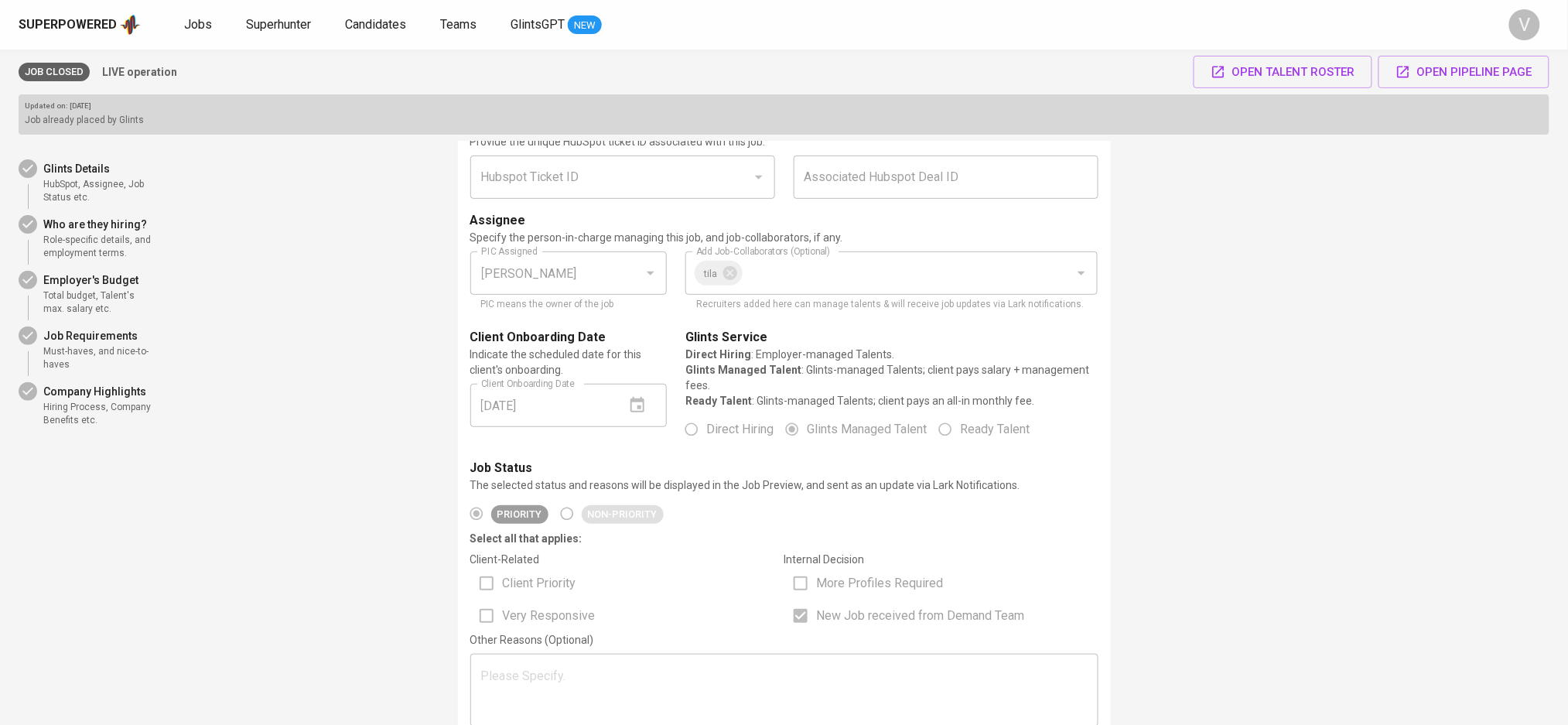
click at [95, 25] on div "Superpowered" at bounding box center [68, 25] width 98 height 18
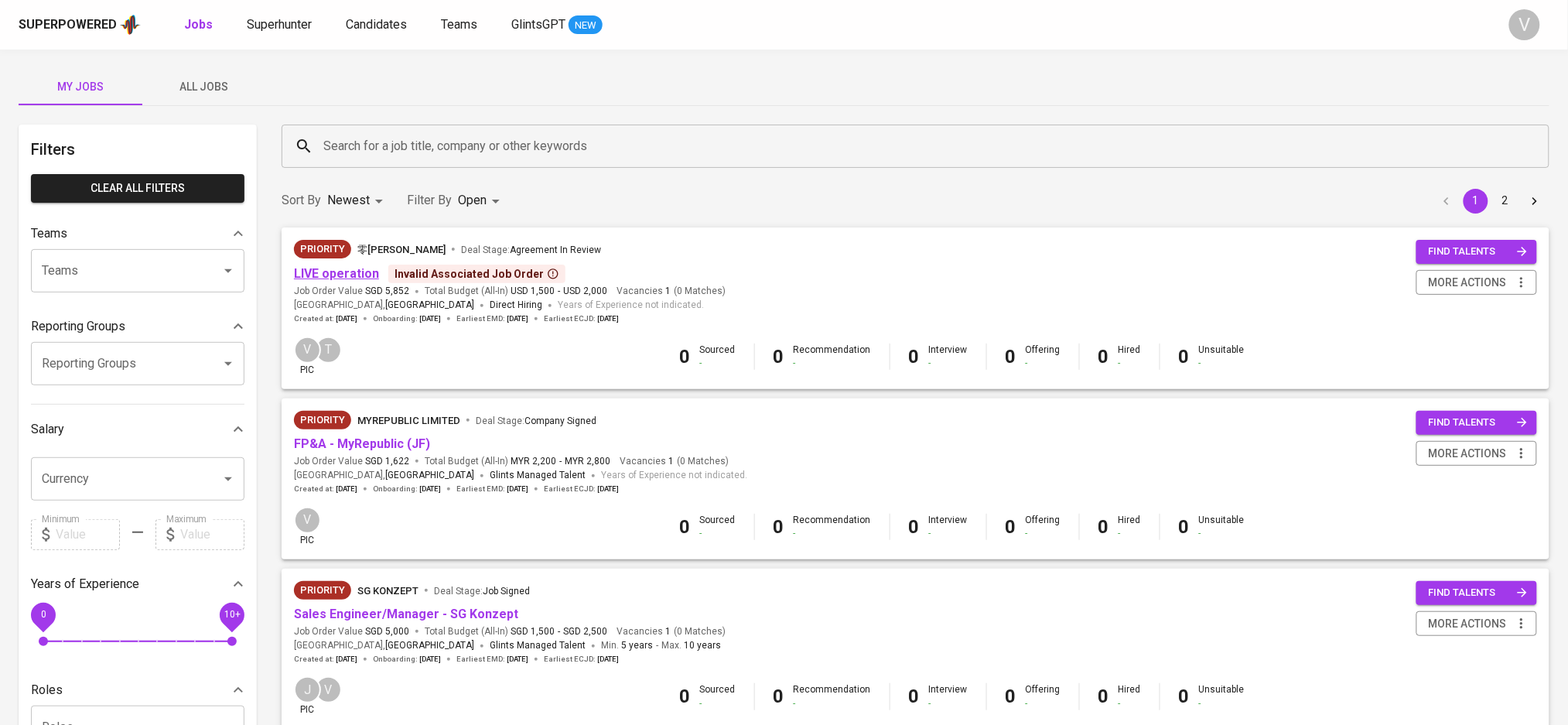
click at [353, 276] on link "LIVE operation" at bounding box center [337, 274] width 85 height 15
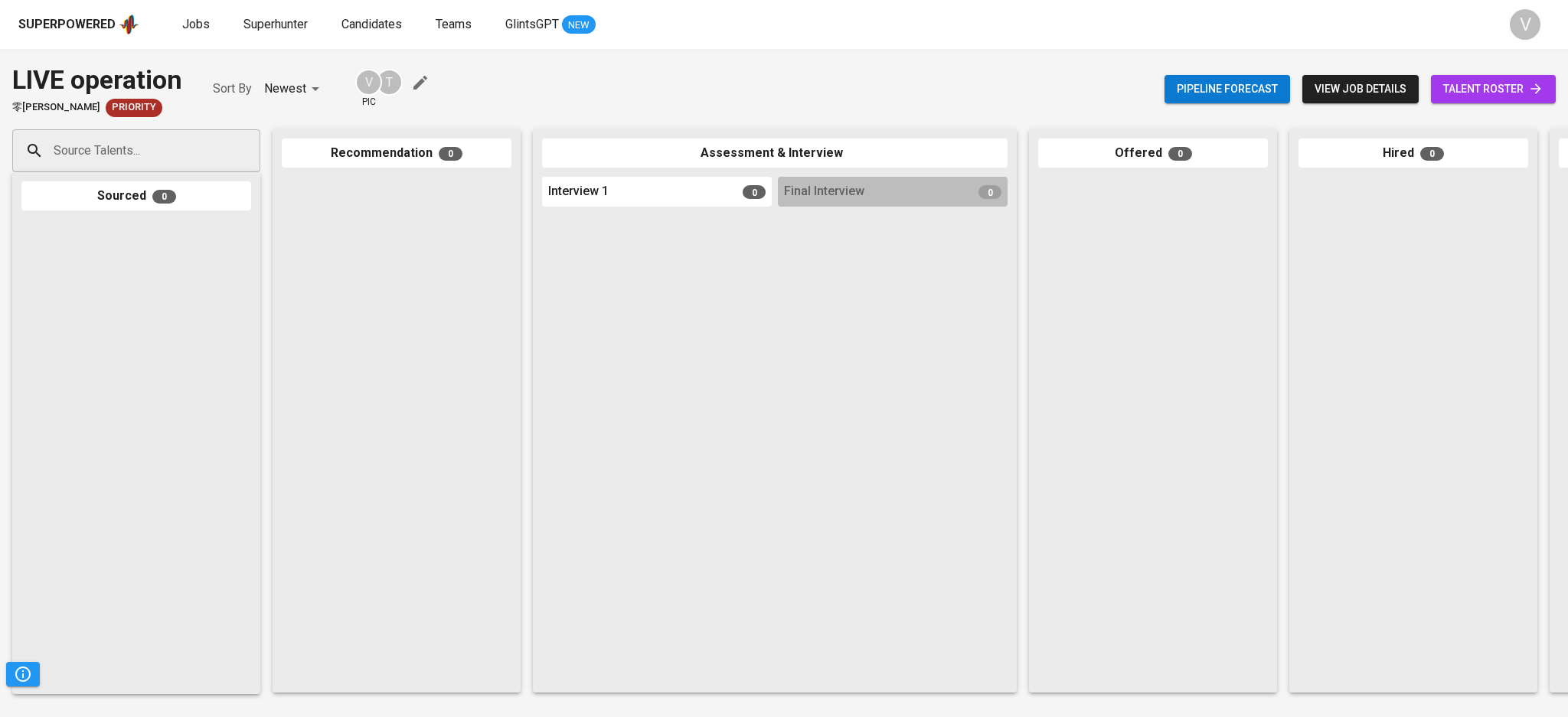
click at [1362, 94] on span "view job details" at bounding box center [1360, 89] width 92 height 19
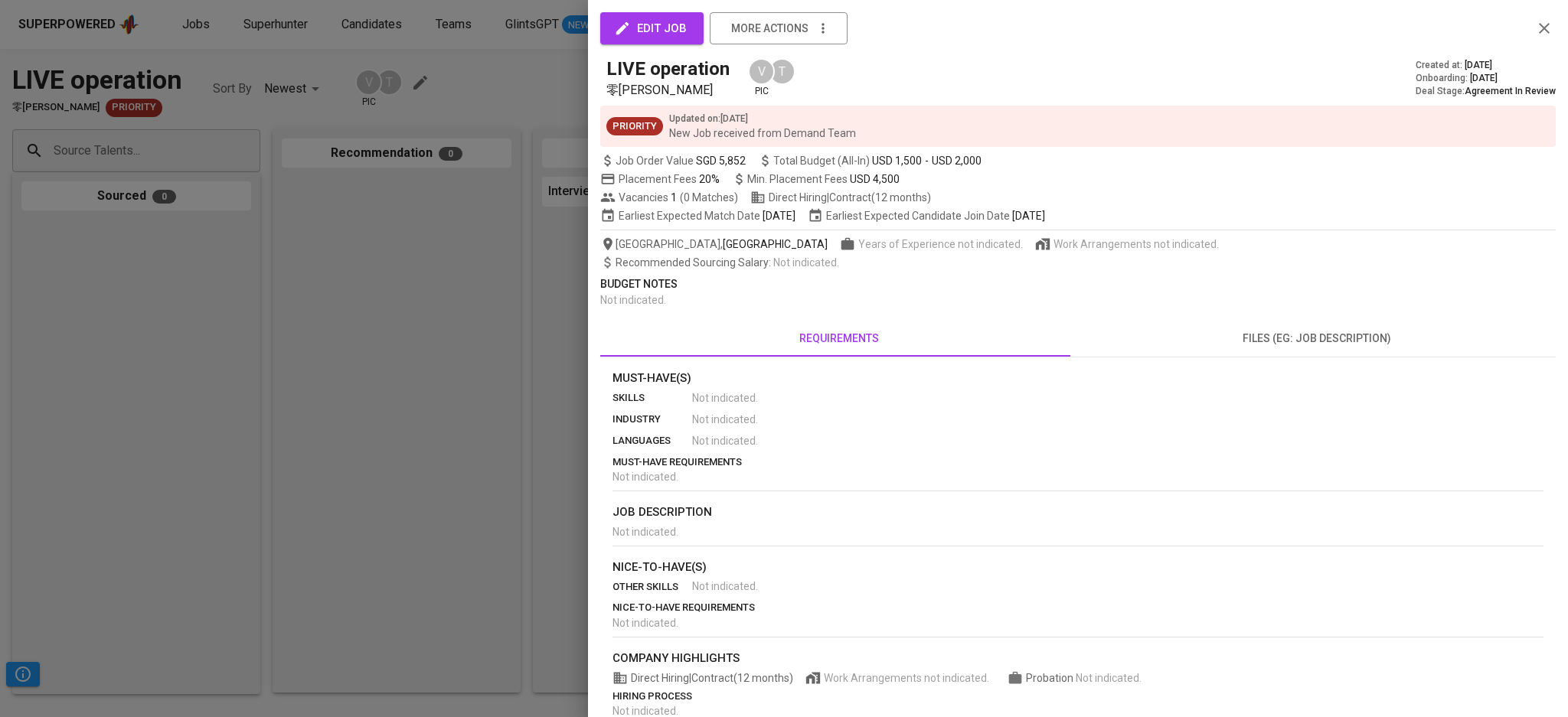
click at [659, 36] on span "edit job" at bounding box center [652, 28] width 70 height 20
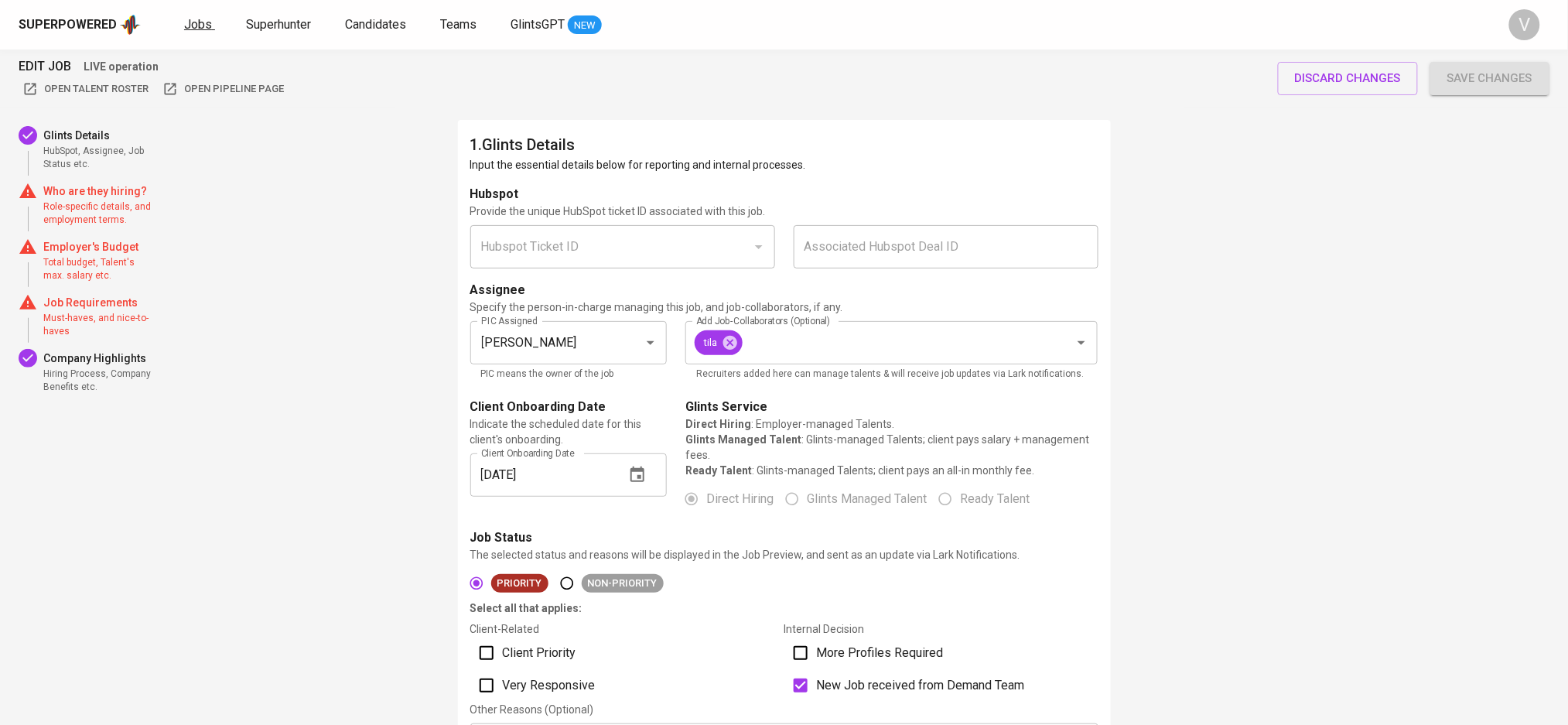
click at [193, 16] on link "Jobs" at bounding box center [199, 25] width 31 height 19
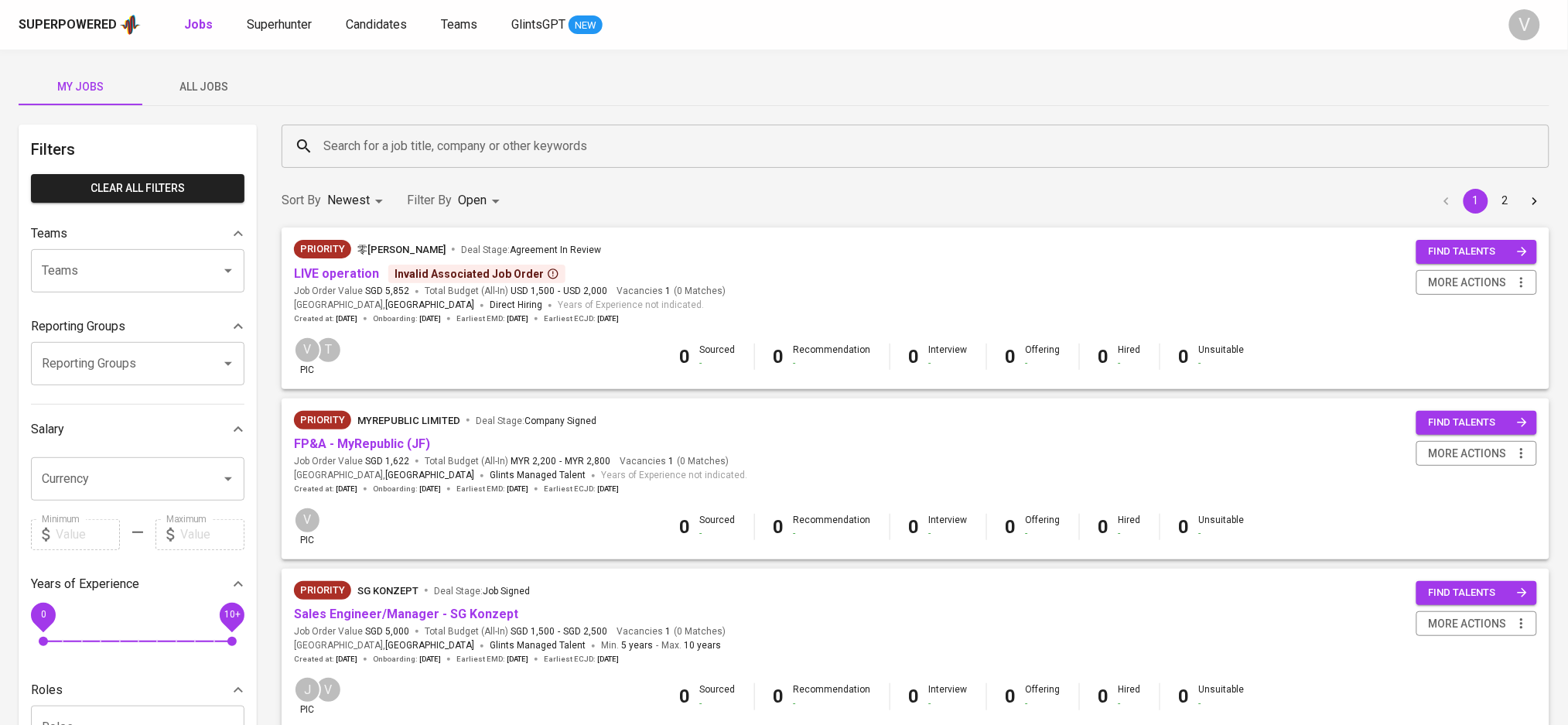
click at [483, 276] on div "Invalid Associated Job Order" at bounding box center [477, 274] width 165 height 16
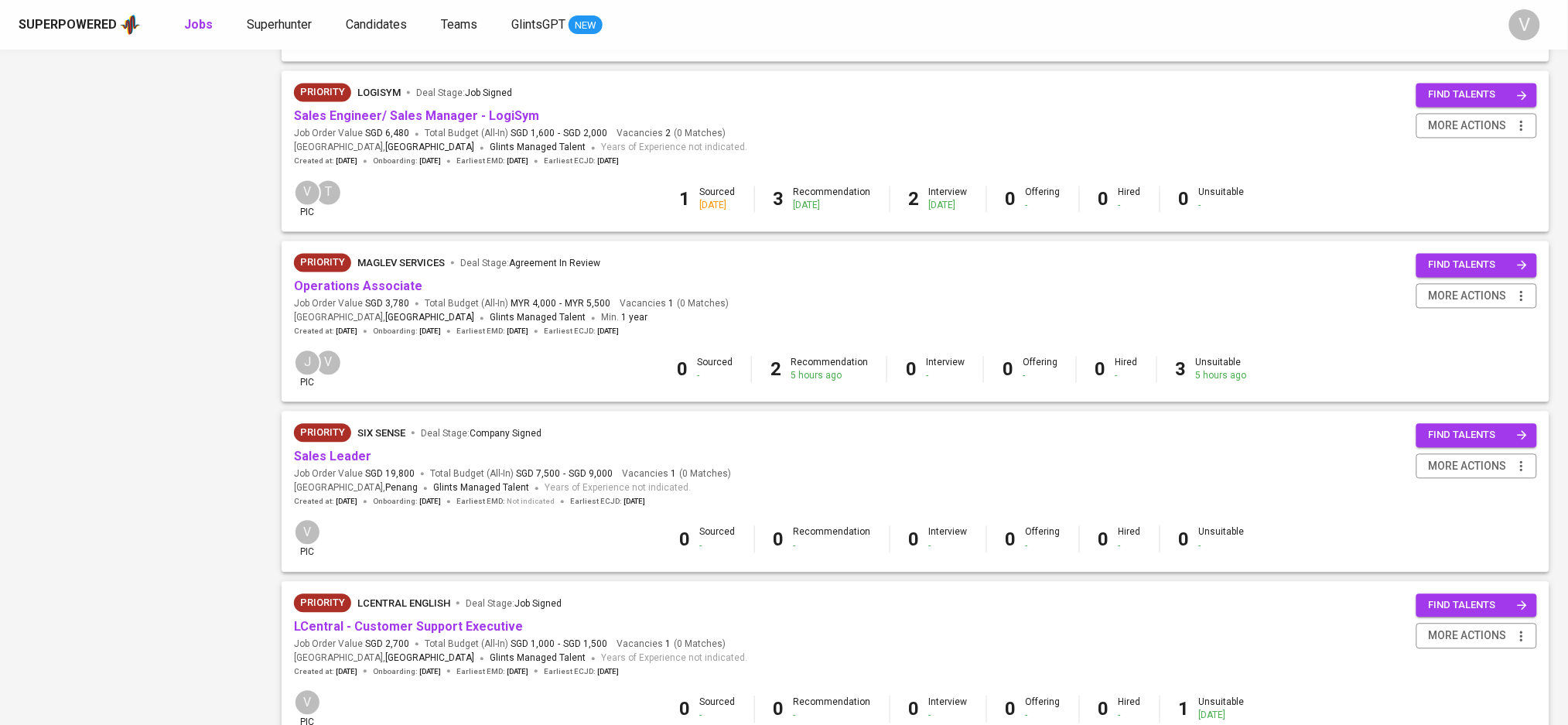
scroll to position [1031, 0]
